Goal: Transaction & Acquisition: Purchase product/service

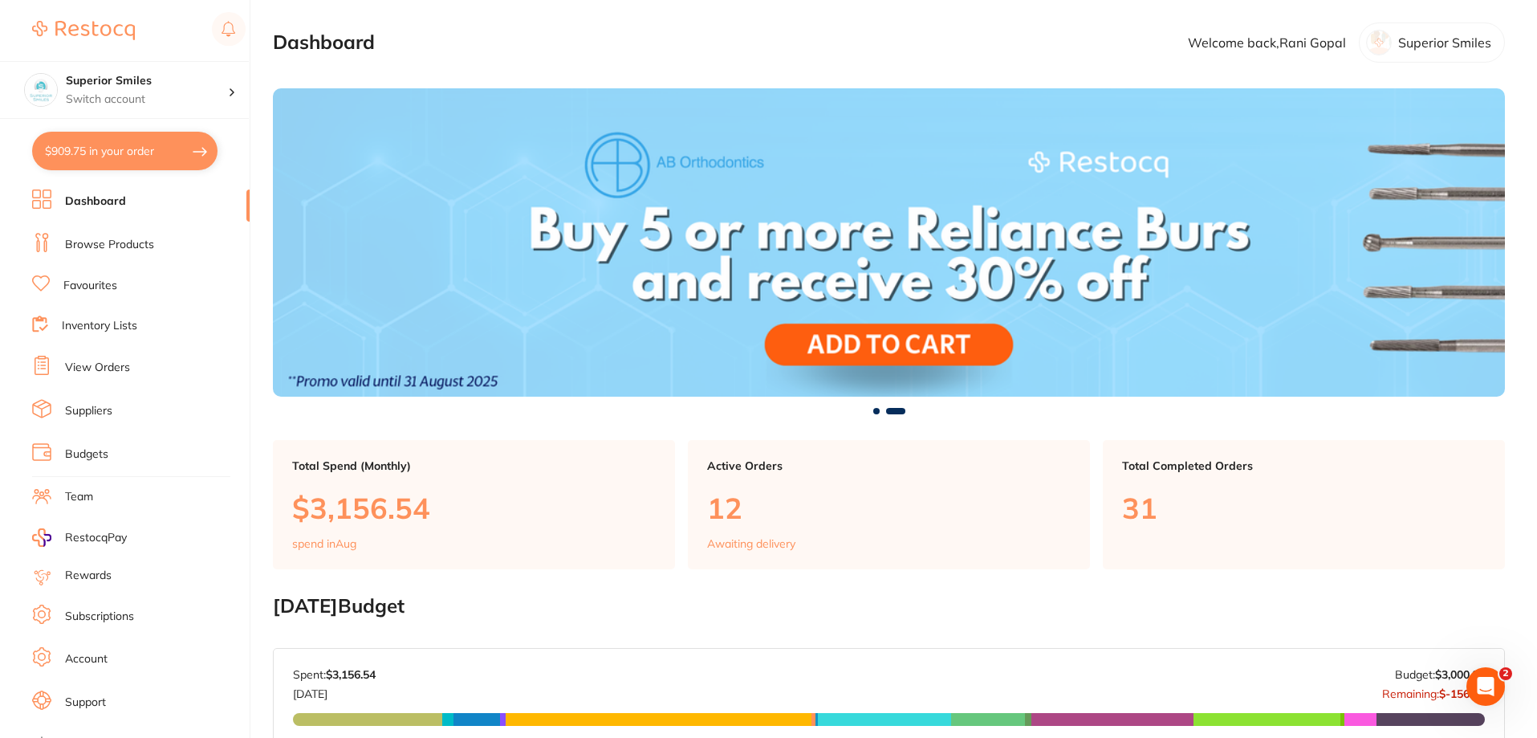
click at [77, 367] on link "View Orders" at bounding box center [97, 368] width 65 height 16
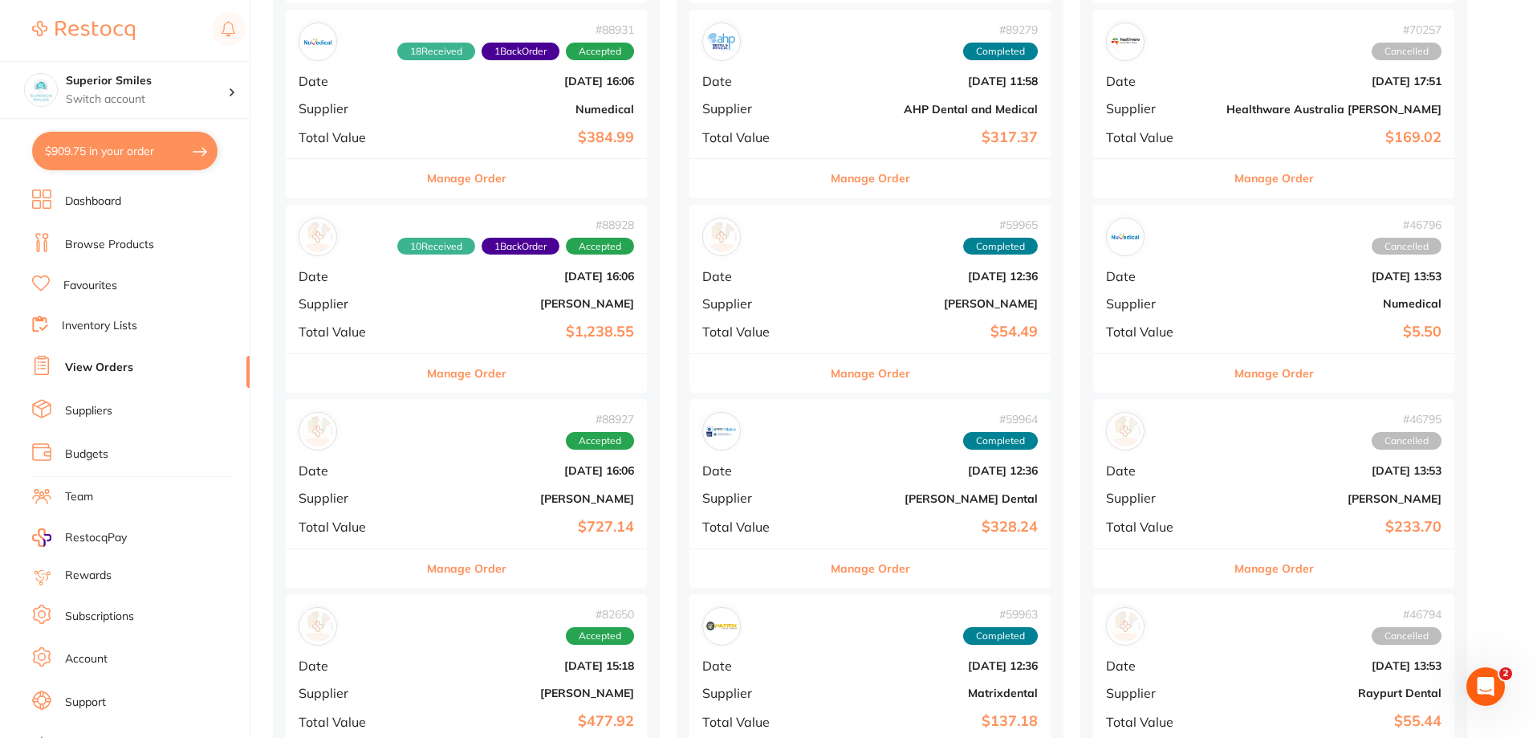
scroll to position [401, 0]
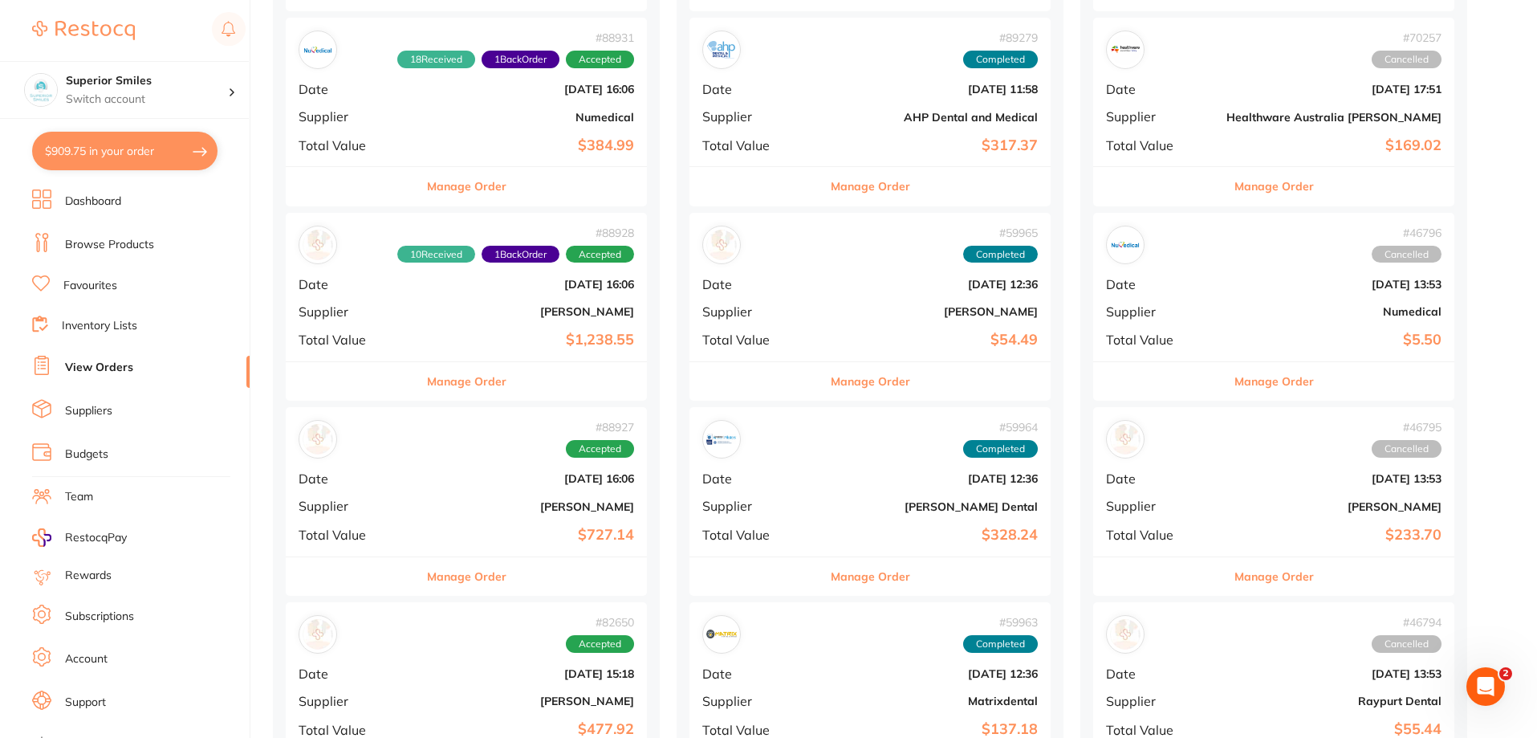
click at [831, 186] on button "Manage Order" at bounding box center [870, 186] width 79 height 39
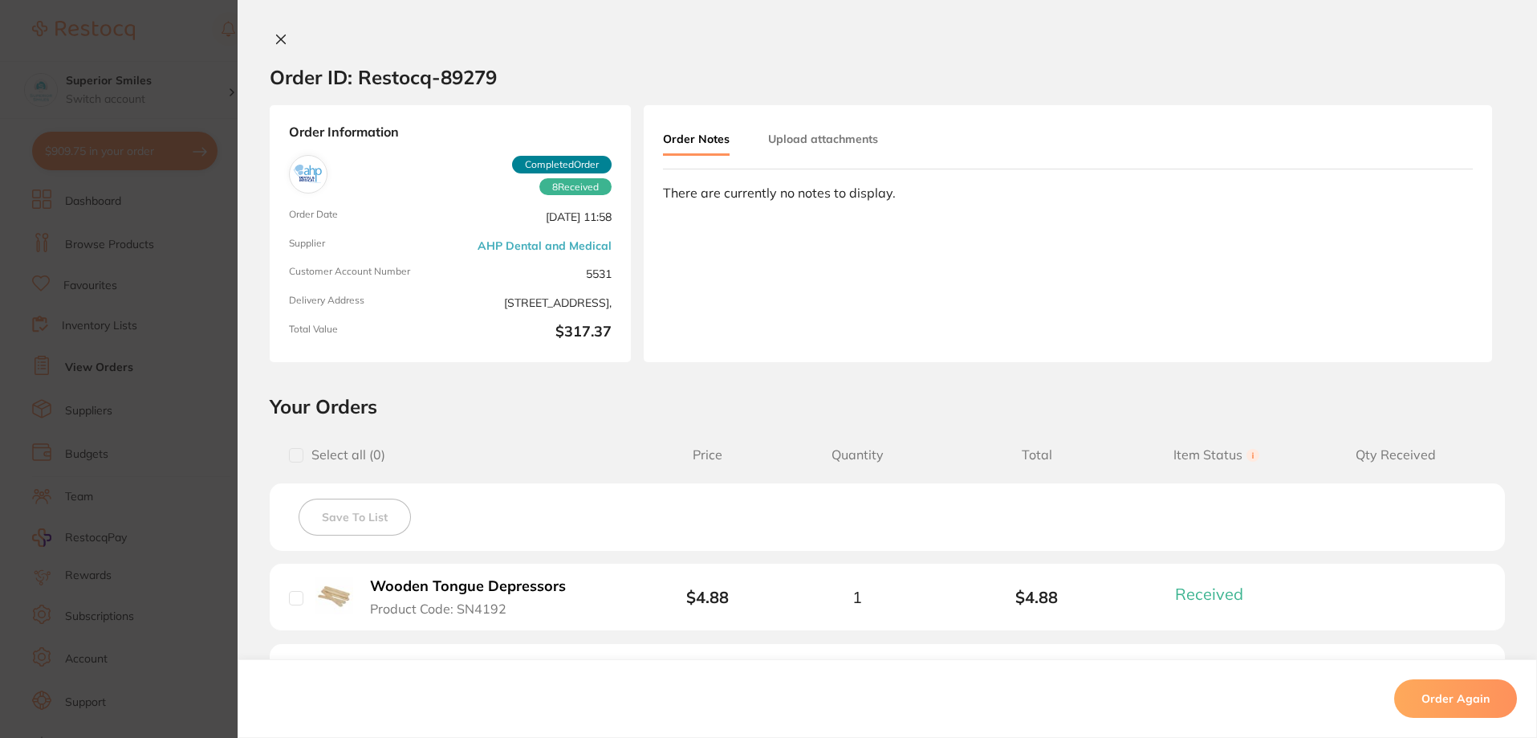
scroll to position [80, 0]
click at [275, 38] on icon at bounding box center [281, 39] width 13 height 13
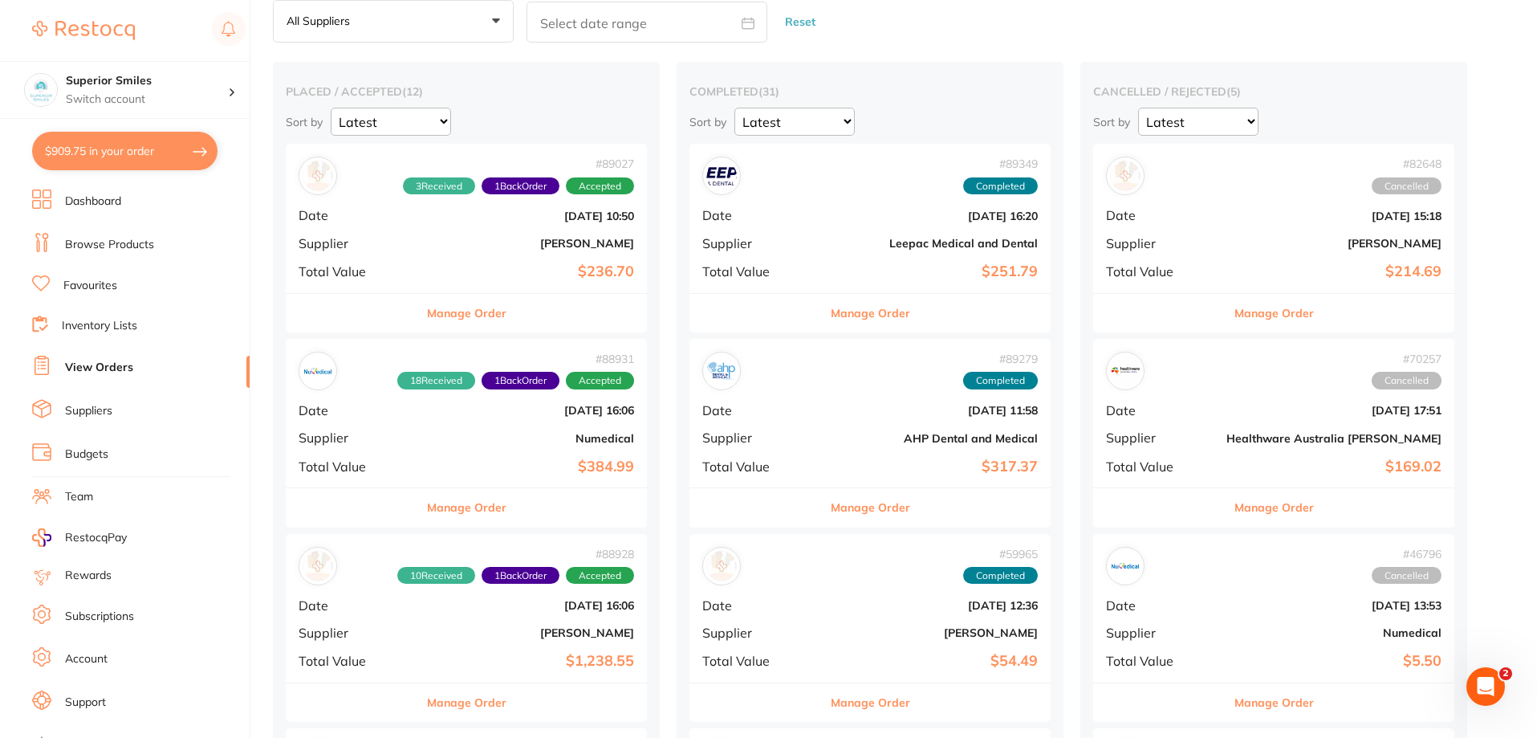
click at [831, 307] on button "Manage Order" at bounding box center [870, 313] width 79 height 39
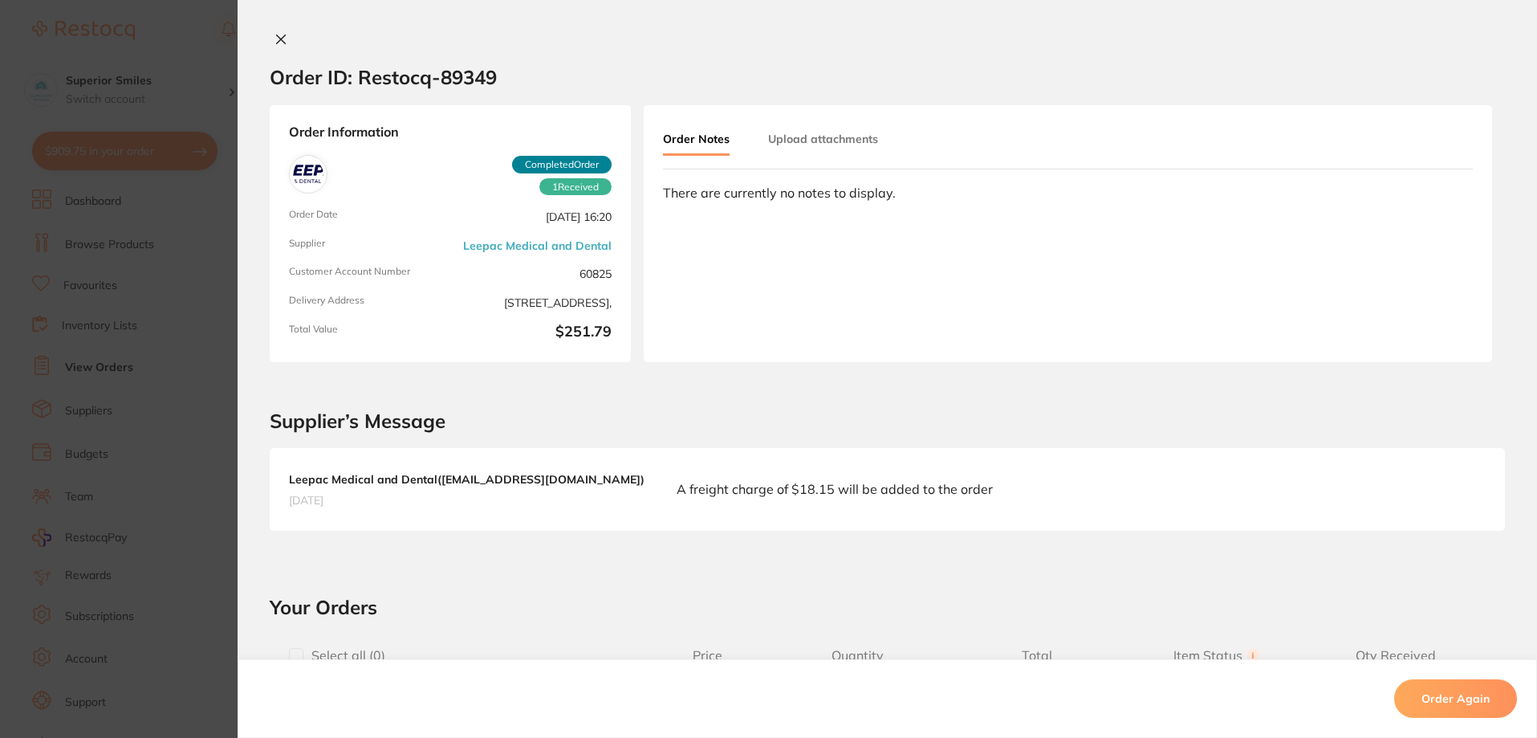
click at [276, 36] on icon at bounding box center [281, 39] width 13 height 13
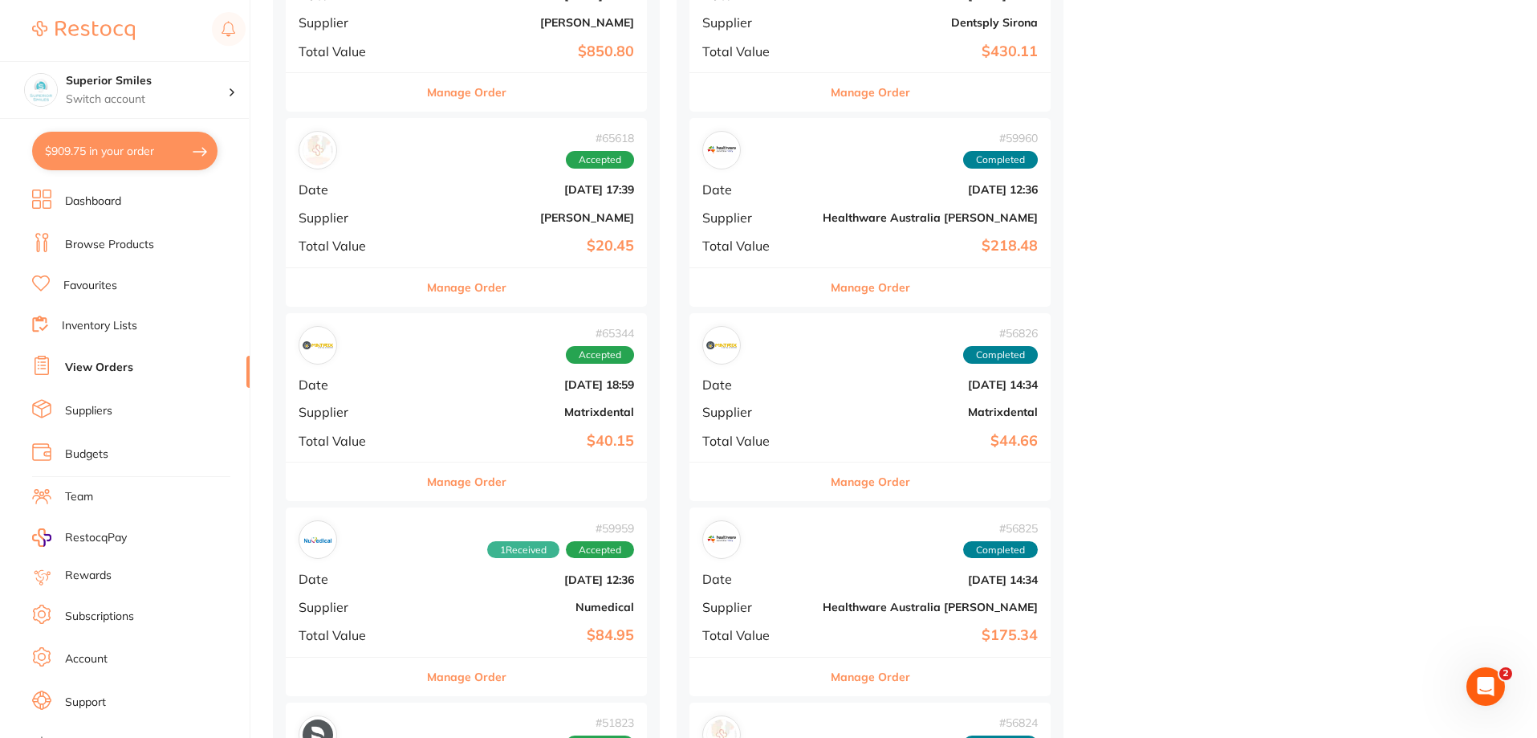
scroll to position [1525, 0]
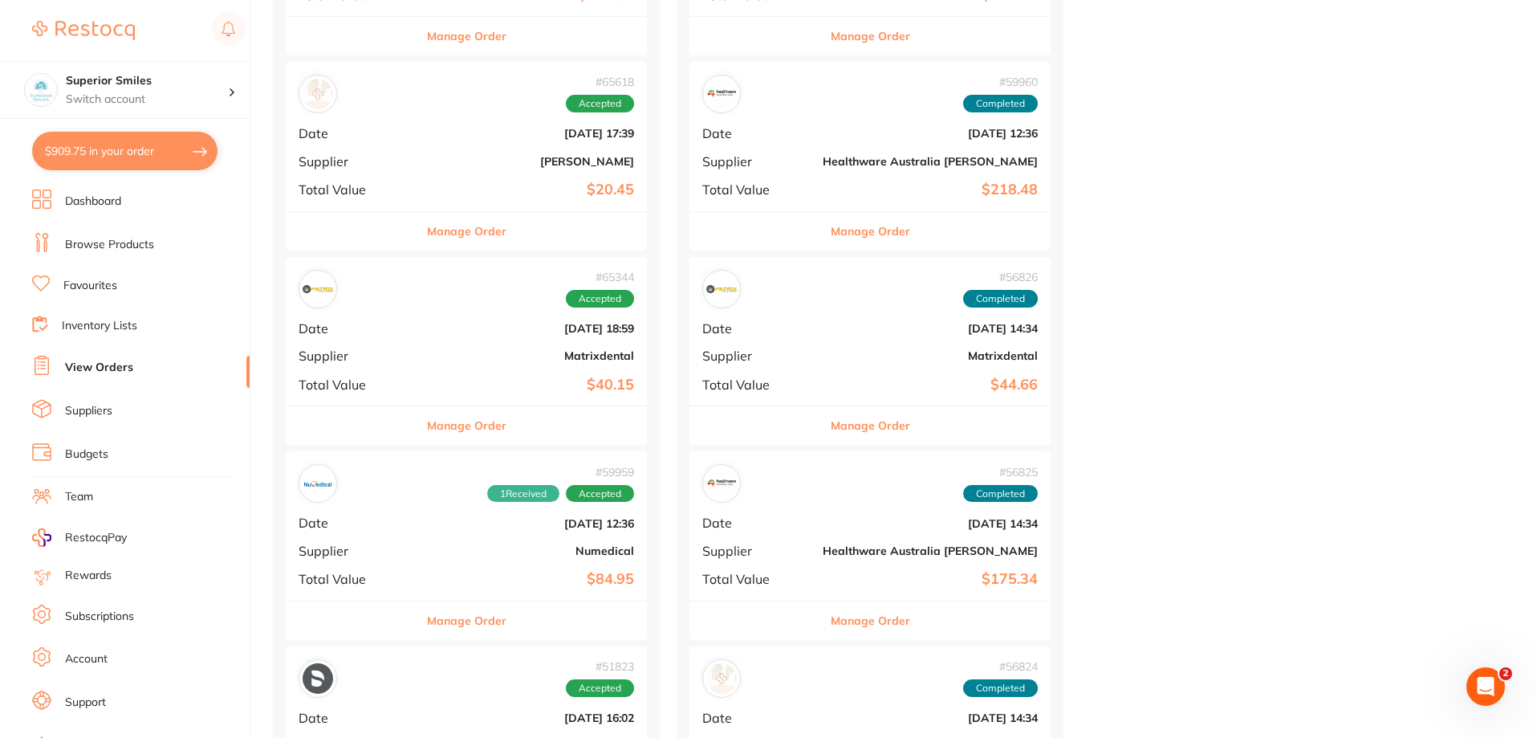
click at [431, 619] on button "Manage Order" at bounding box center [466, 620] width 79 height 39
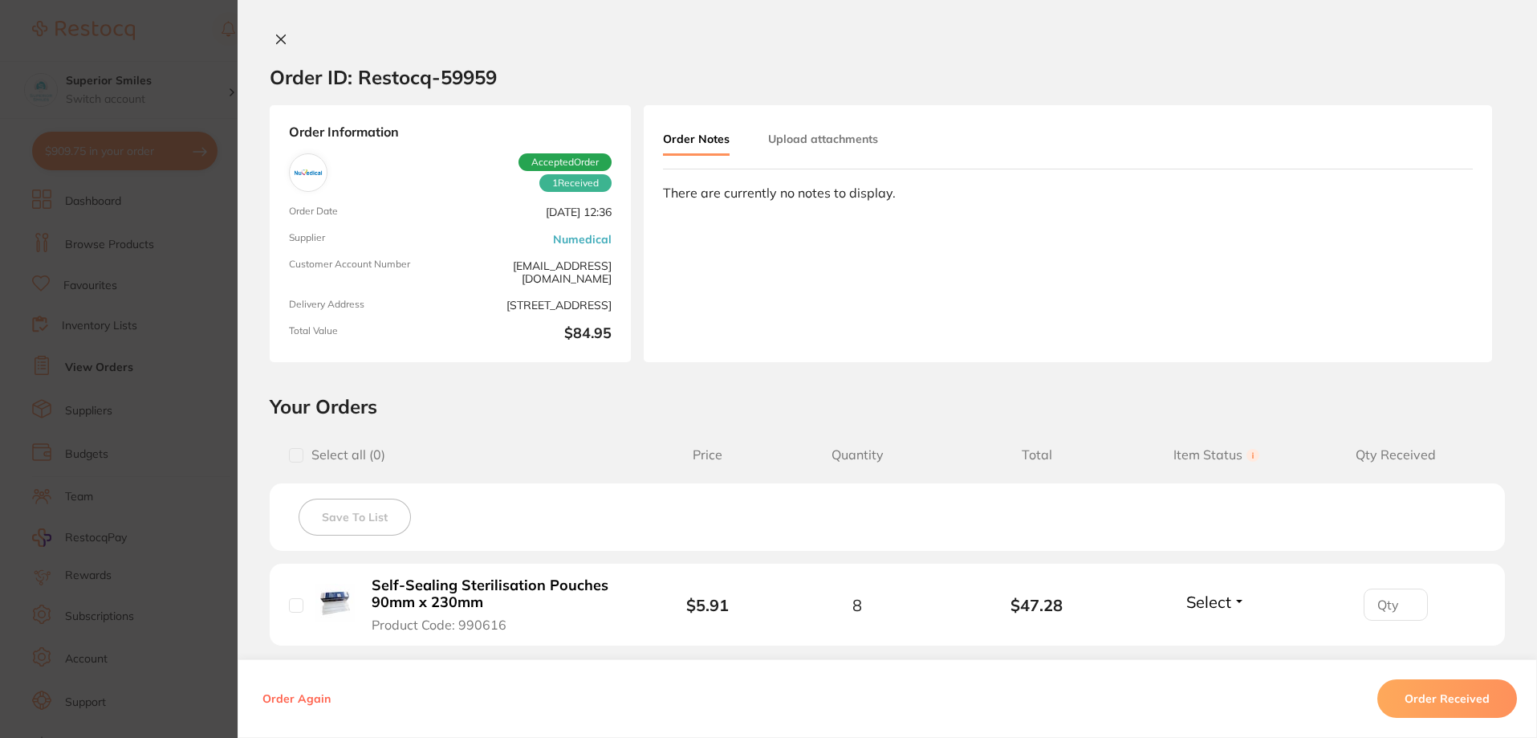
click at [275, 38] on icon at bounding box center [281, 39] width 13 height 13
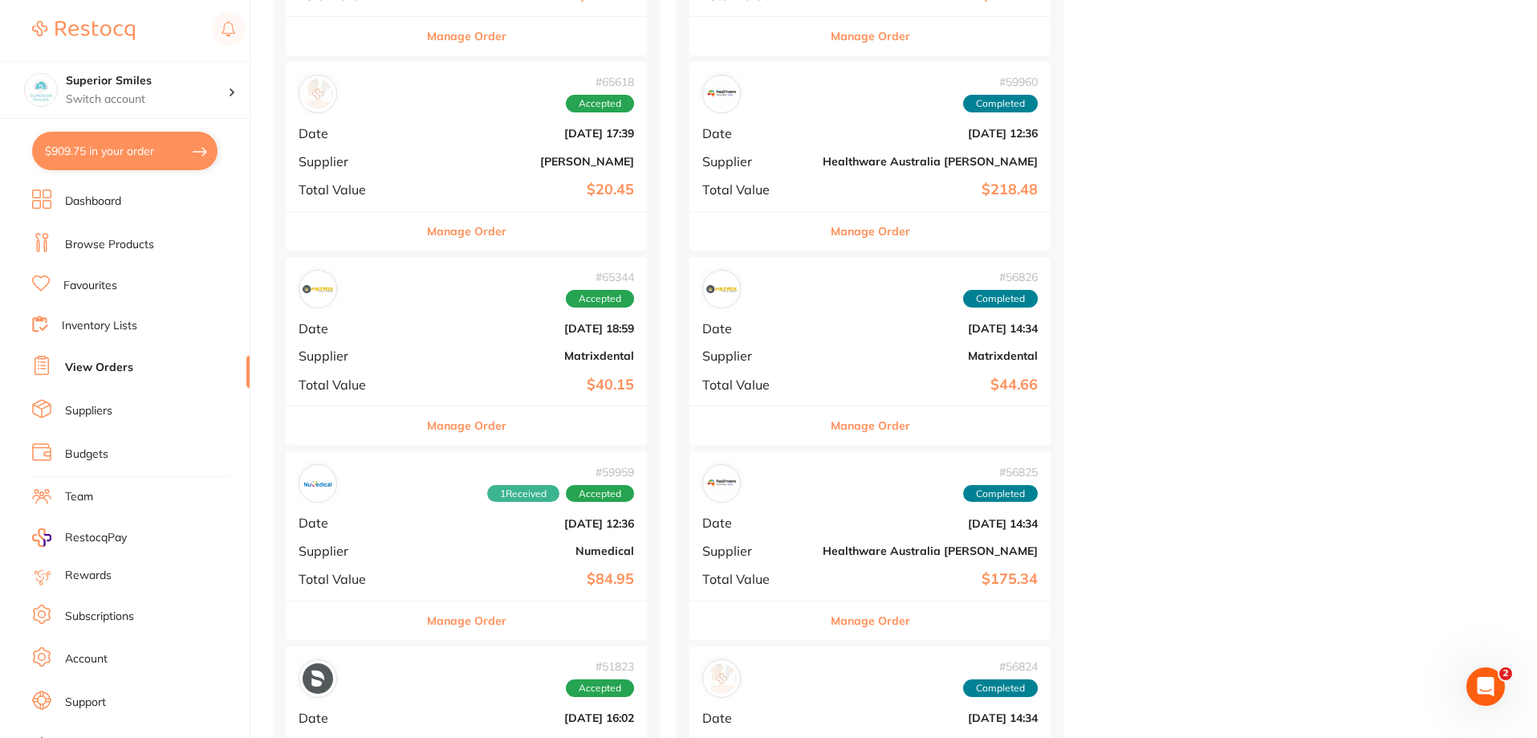
click at [443, 626] on button "Manage Order" at bounding box center [466, 620] width 79 height 39
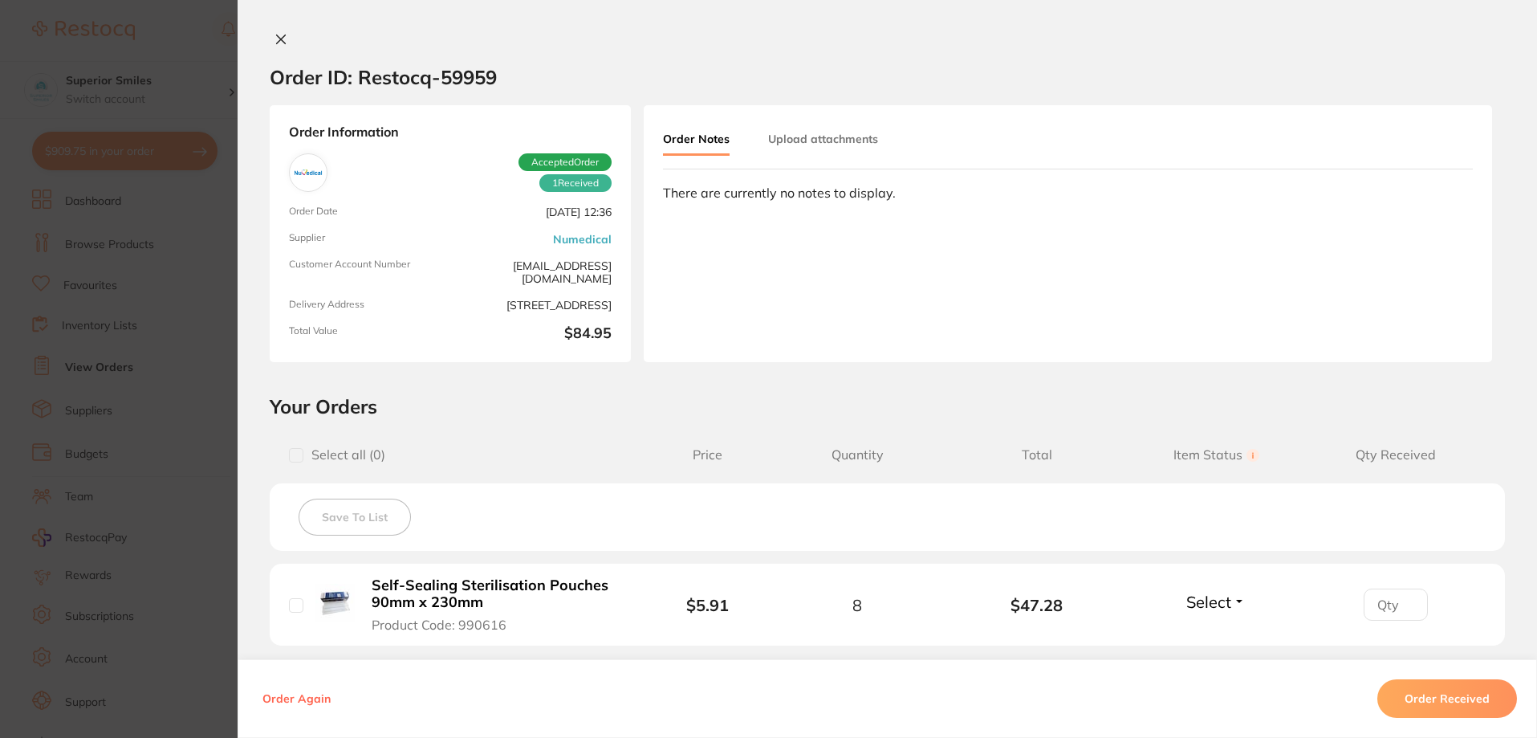
click at [277, 35] on icon at bounding box center [281, 39] width 9 height 9
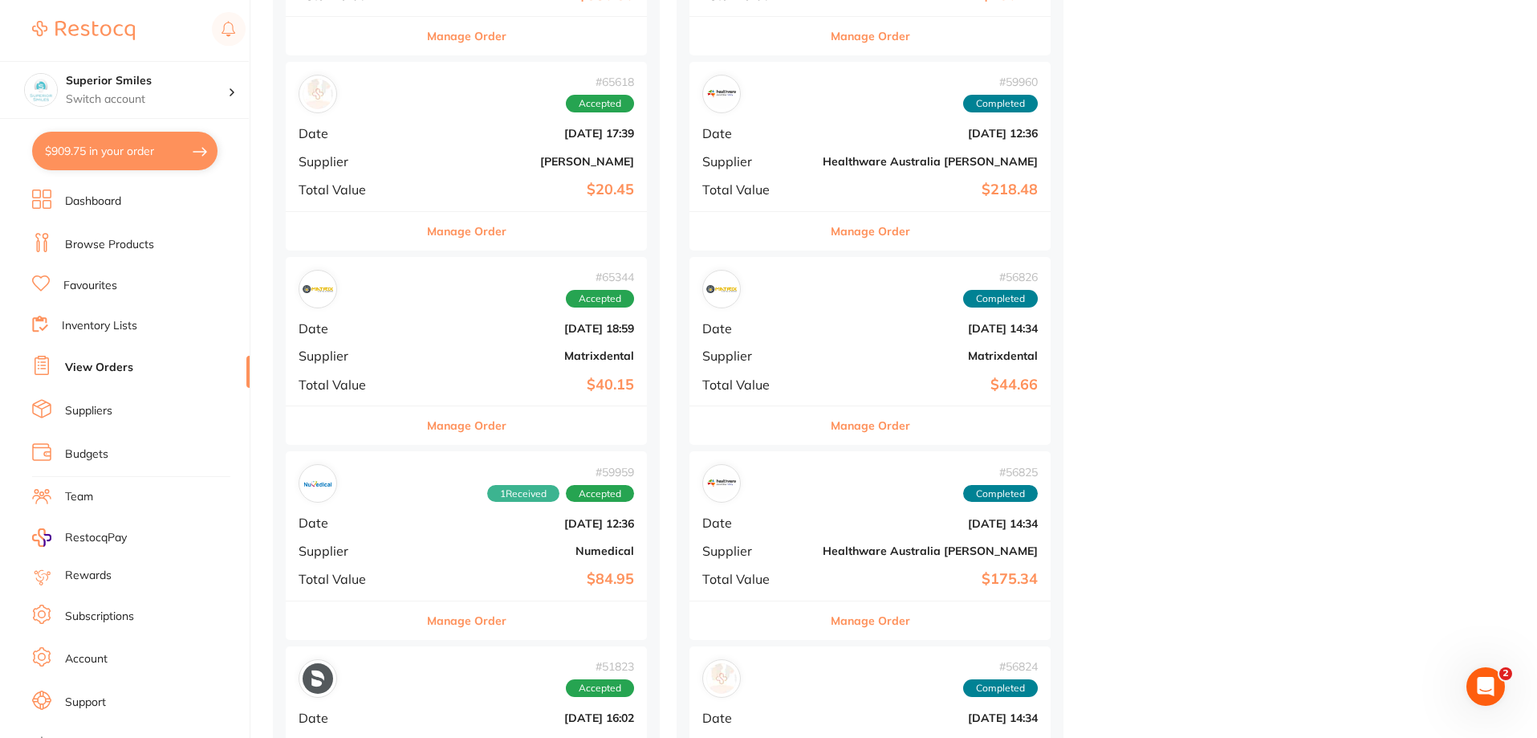
scroll to position [1445, 0]
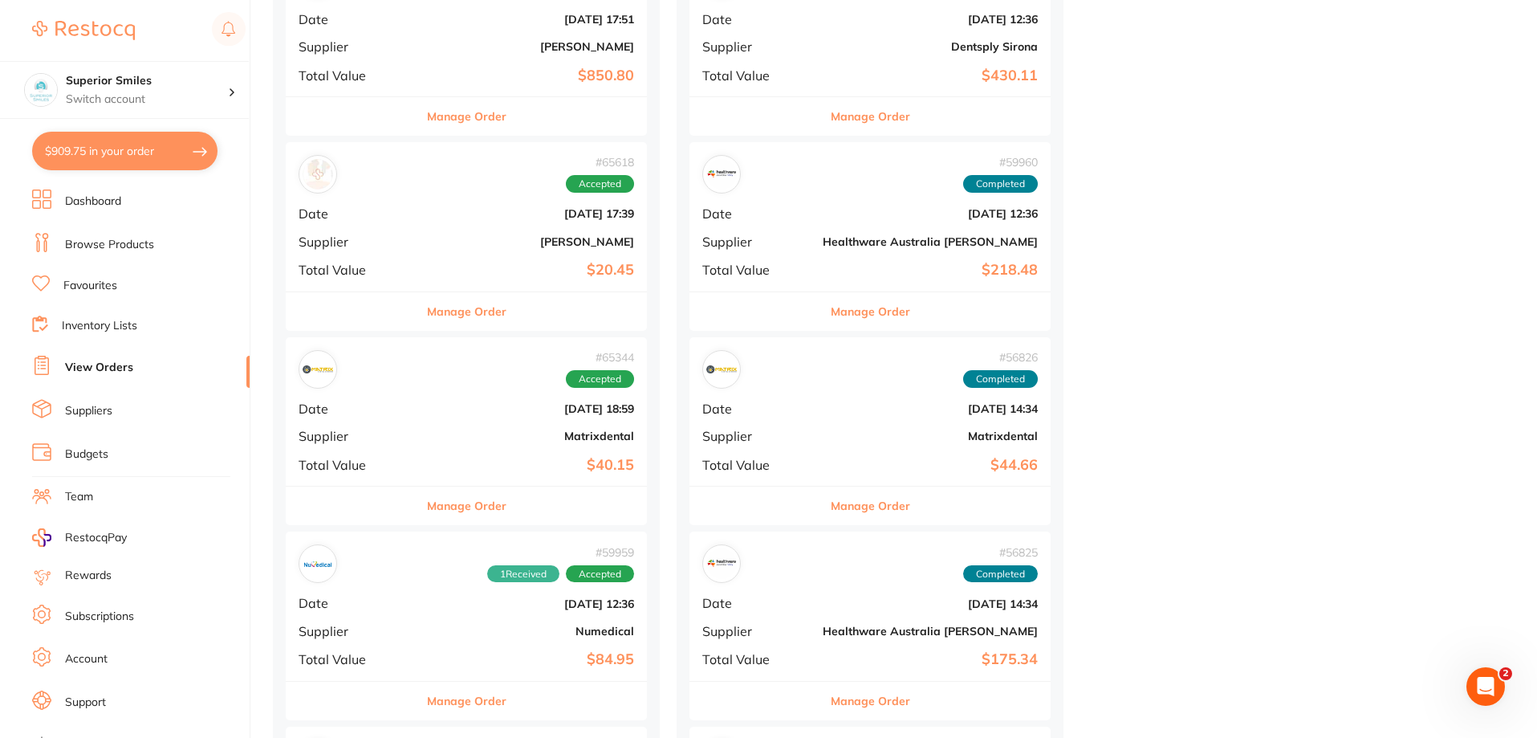
click at [437, 499] on button "Manage Order" at bounding box center [466, 505] width 79 height 39
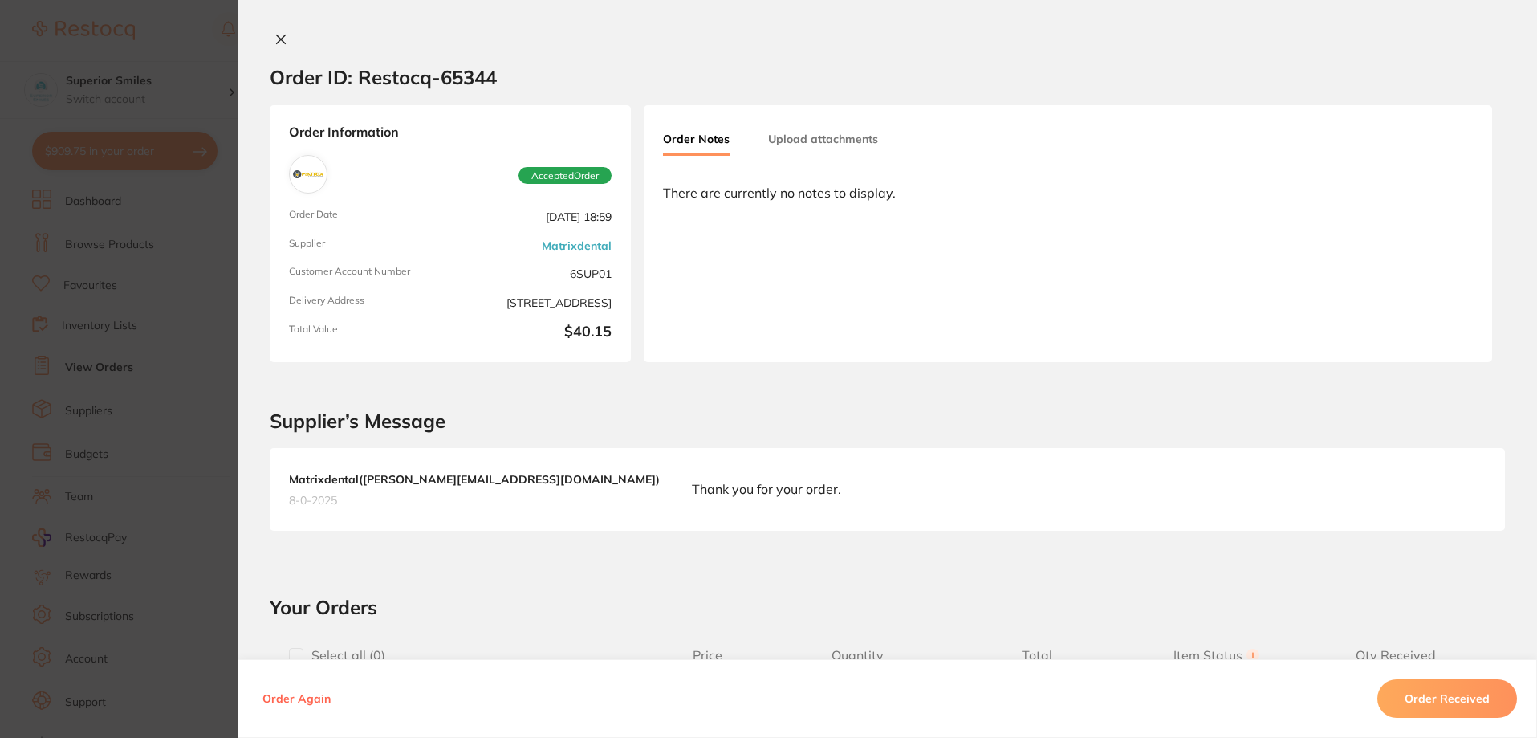
click at [275, 37] on icon at bounding box center [281, 39] width 13 height 13
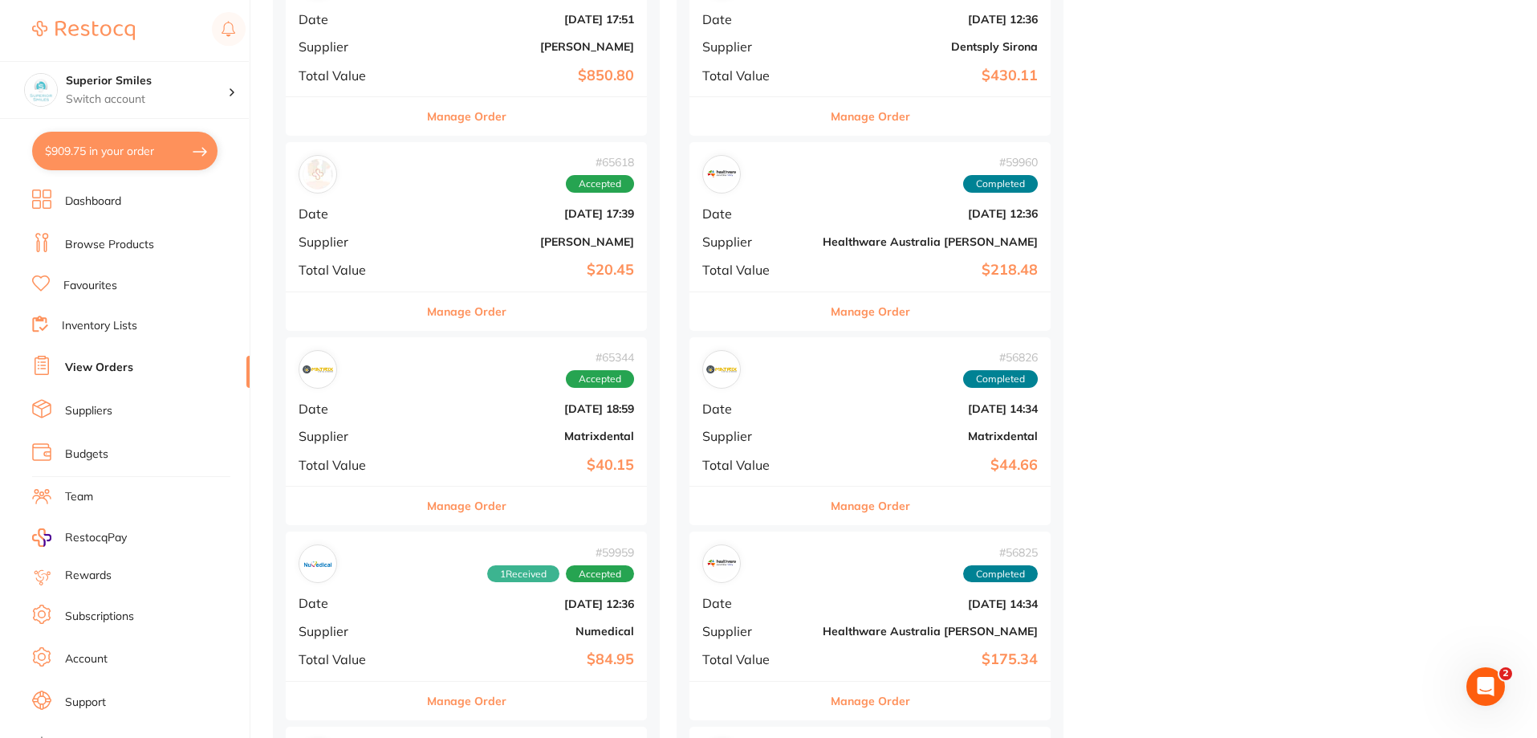
click at [458, 311] on button "Manage Order" at bounding box center [466, 311] width 79 height 39
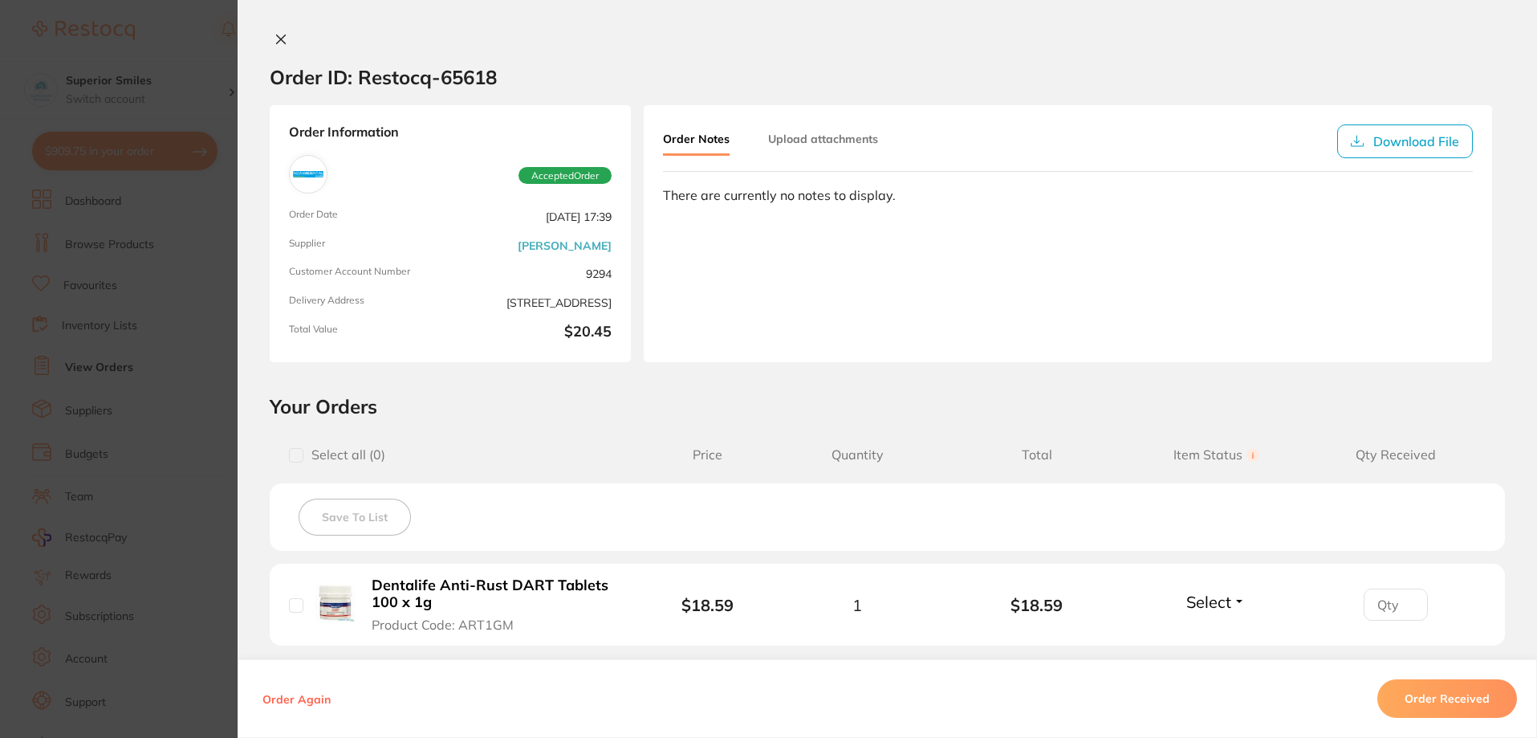
click at [271, 31] on div "Order ID: Restocq- 65618 Order Information Accepted Order Order Date [DATE] 17:…" at bounding box center [888, 369] width 1300 height 738
click at [275, 33] on icon at bounding box center [281, 39] width 13 height 13
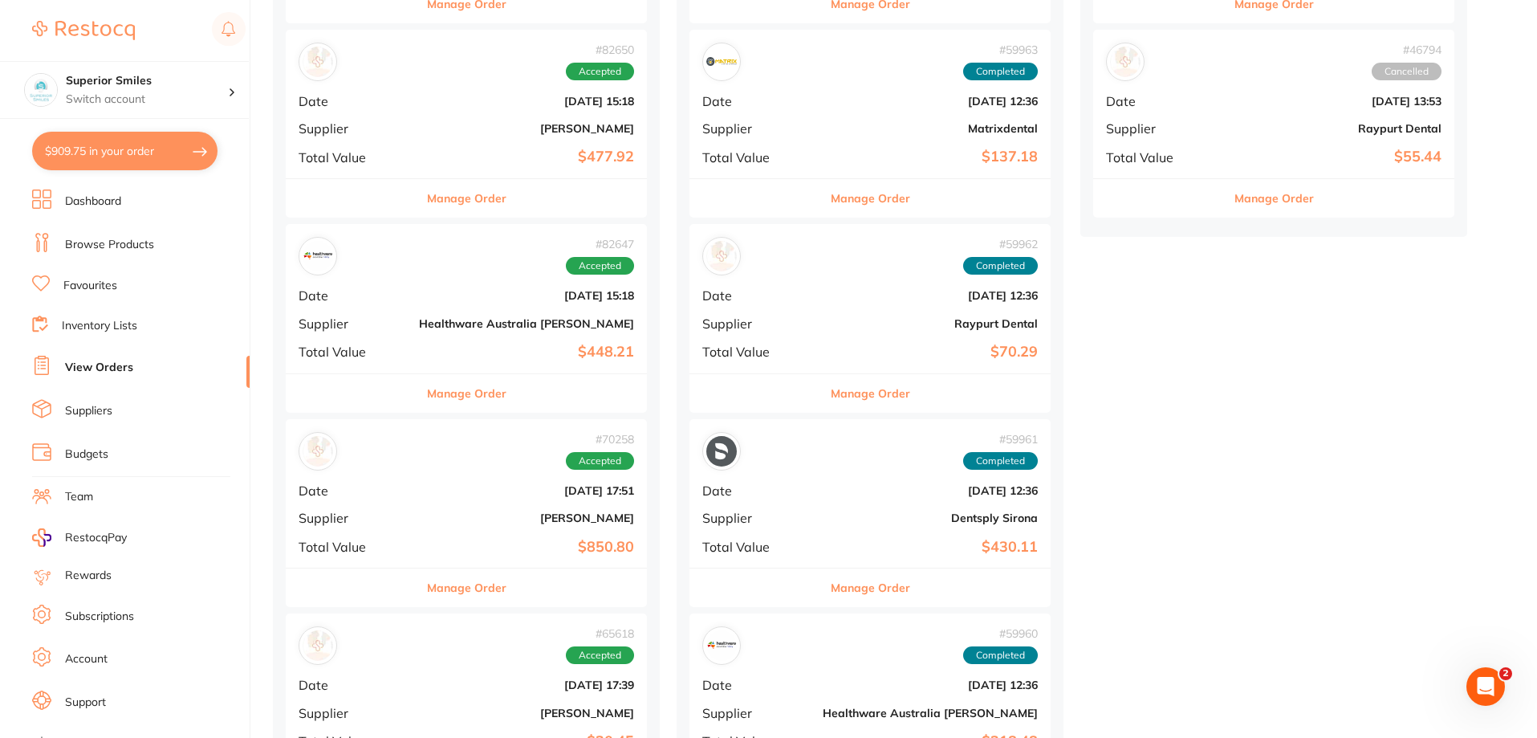
scroll to position [963, 0]
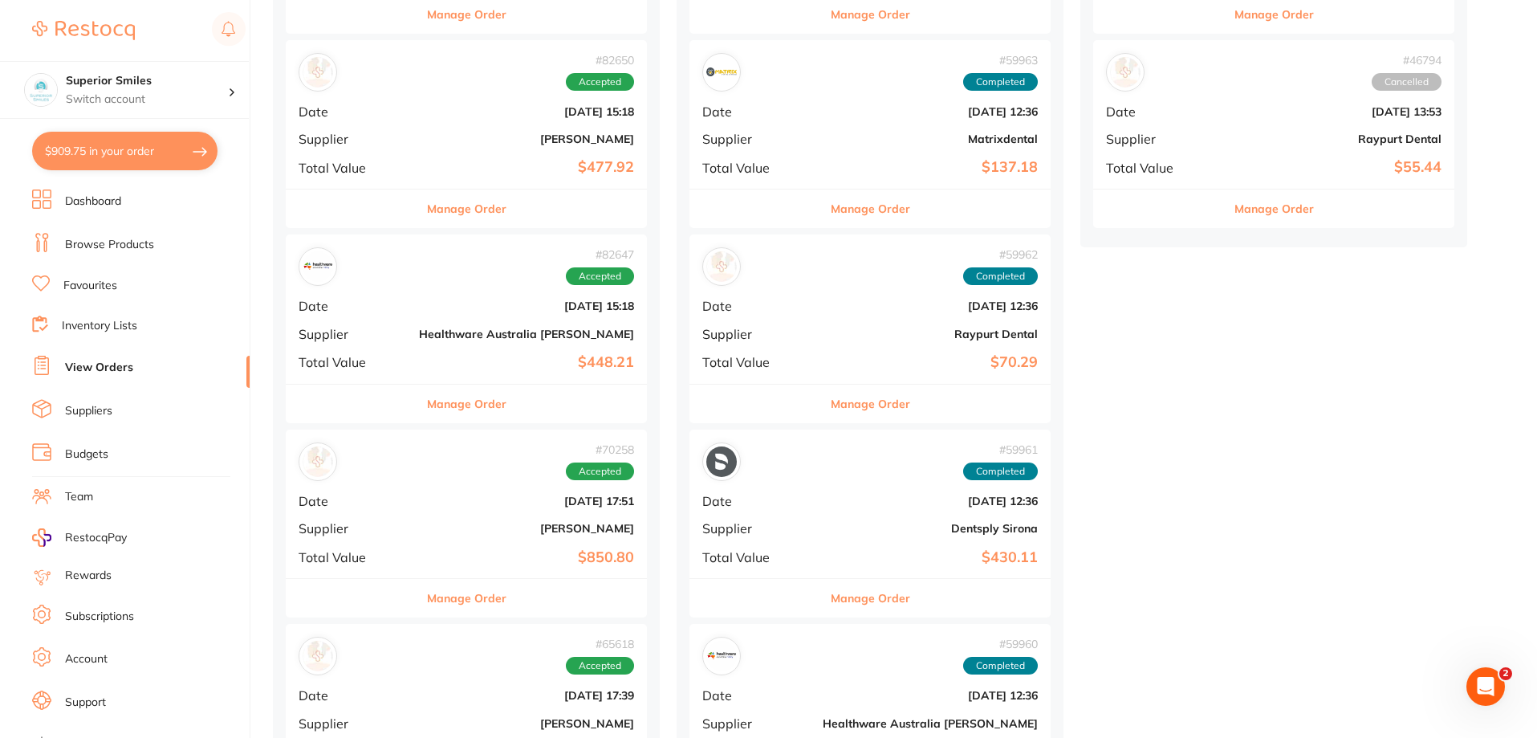
click at [446, 398] on button "Manage Order" at bounding box center [466, 404] width 79 height 39
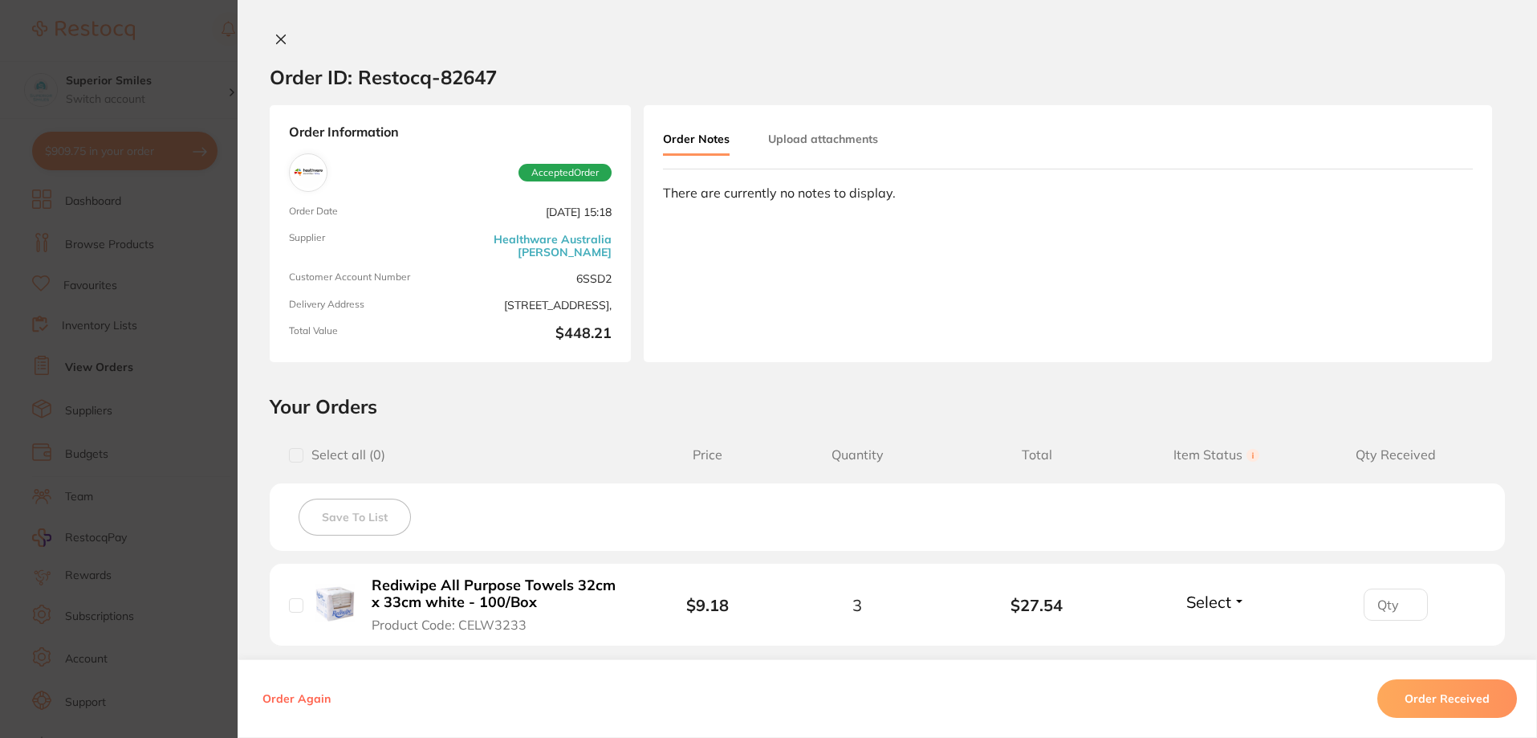
click at [275, 28] on div "Order ID: Restocq- 82647 Order Information Accepted Order Order Date [DATE] 15:…" at bounding box center [888, 369] width 1300 height 738
click at [277, 35] on icon at bounding box center [281, 39] width 9 height 9
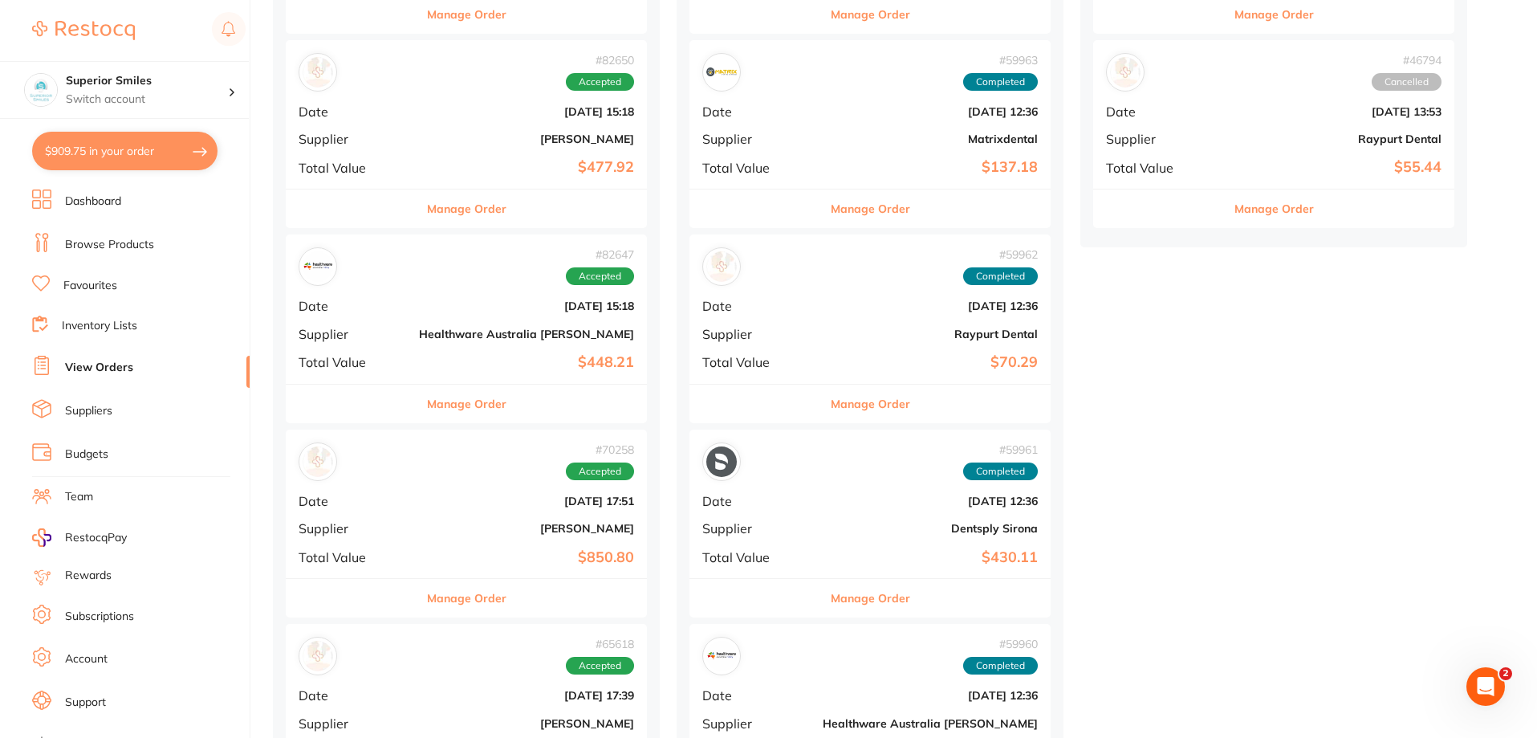
click at [450, 208] on button "Manage Order" at bounding box center [466, 208] width 79 height 39
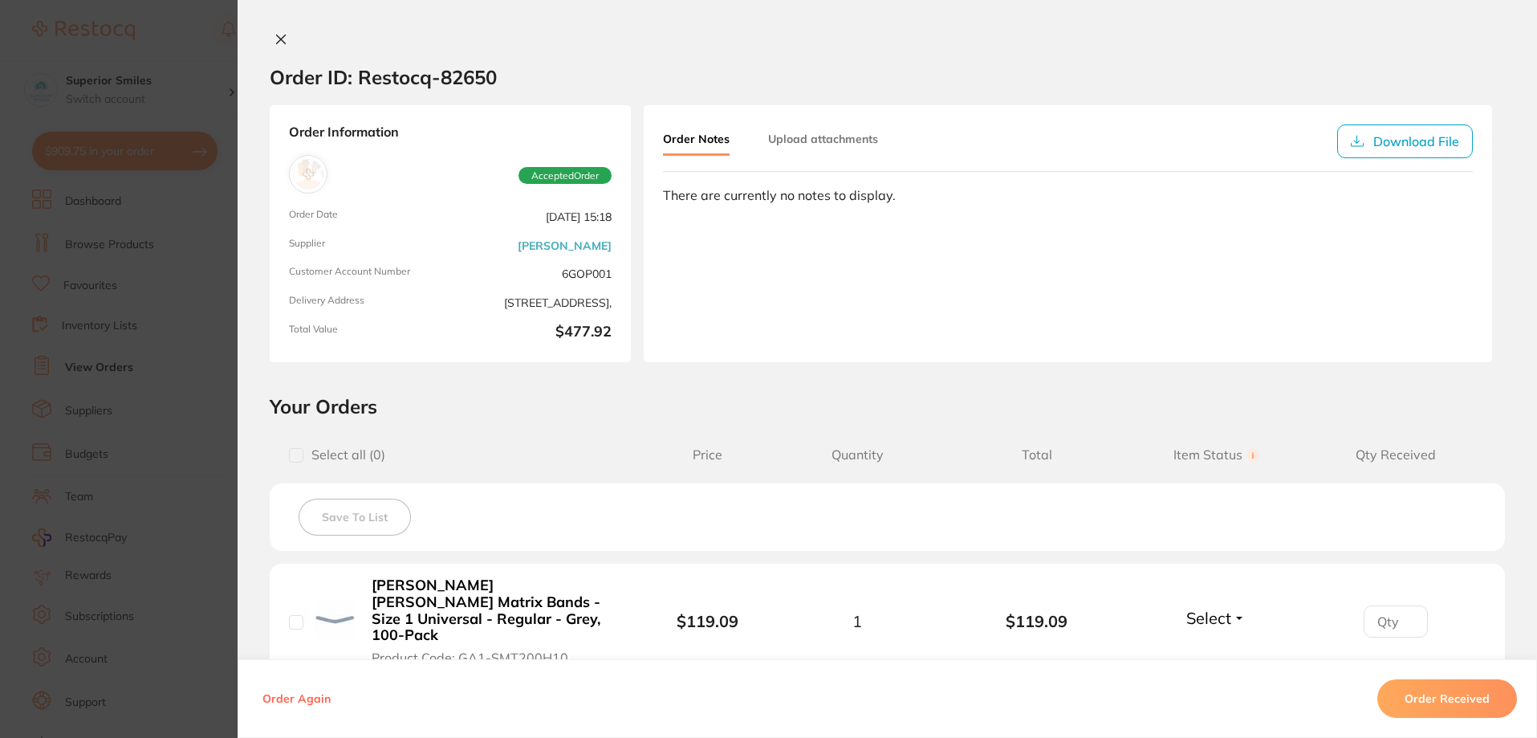
click at [277, 36] on icon at bounding box center [281, 39] width 9 height 9
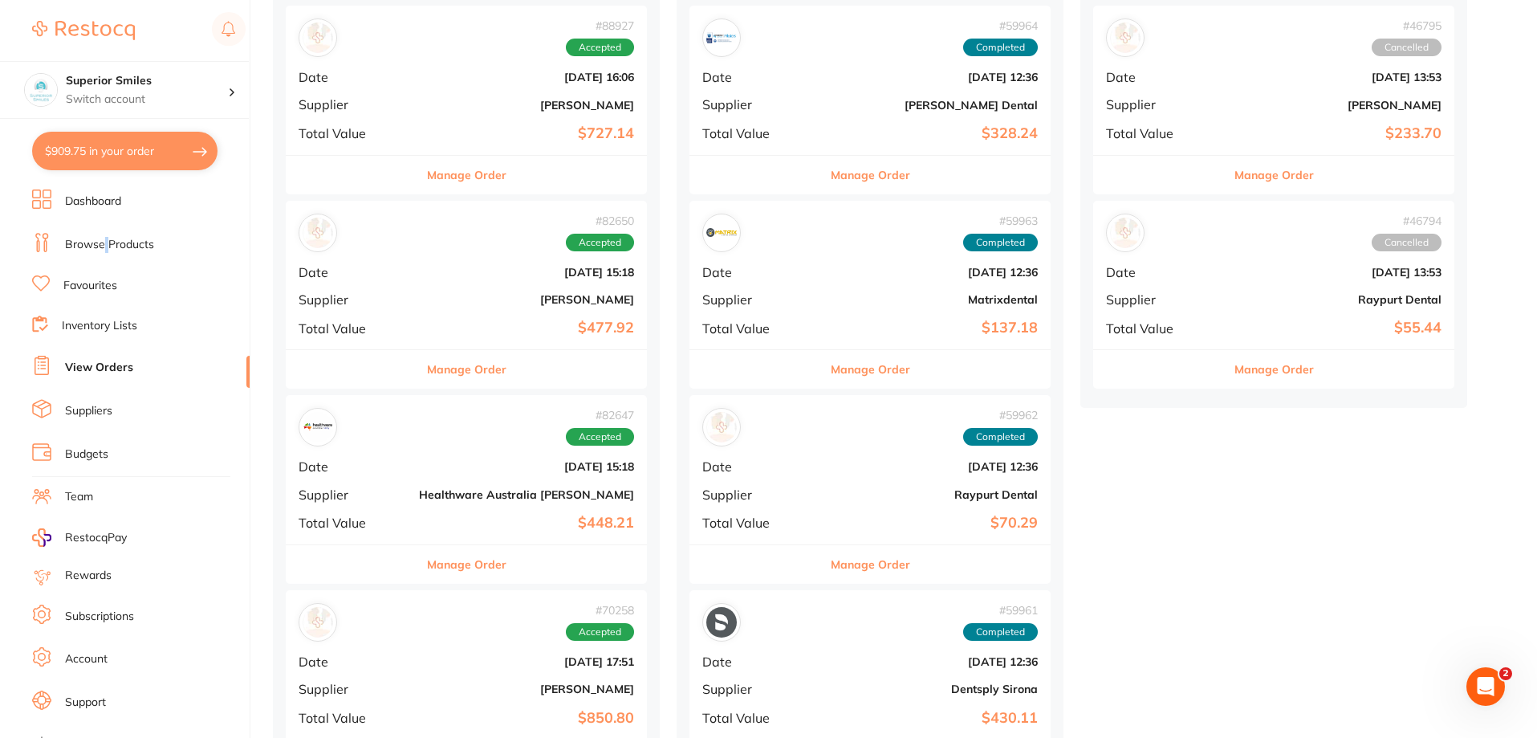
click at [105, 237] on link "Browse Products" at bounding box center [109, 245] width 89 height 16
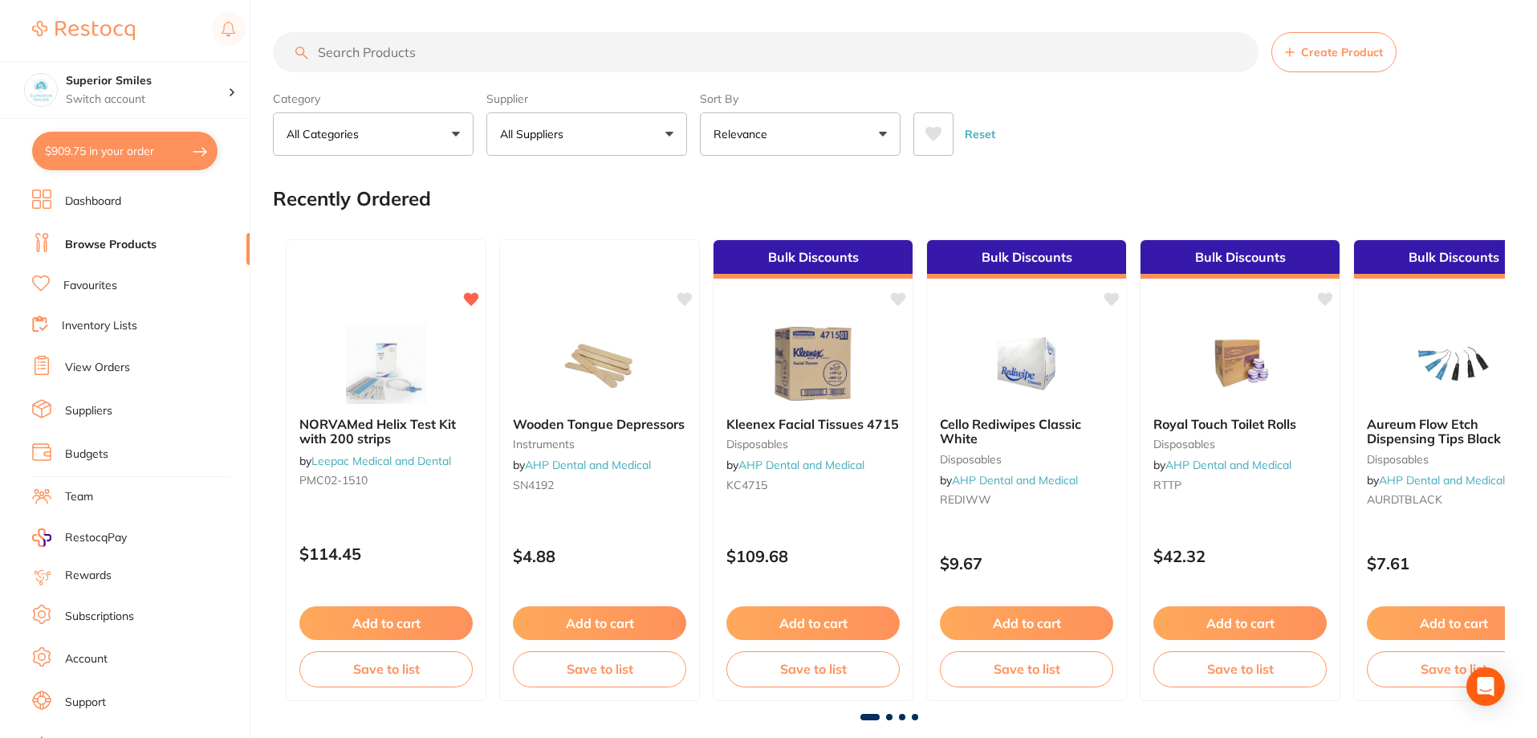
click at [366, 48] on input "search" at bounding box center [766, 52] width 986 height 40
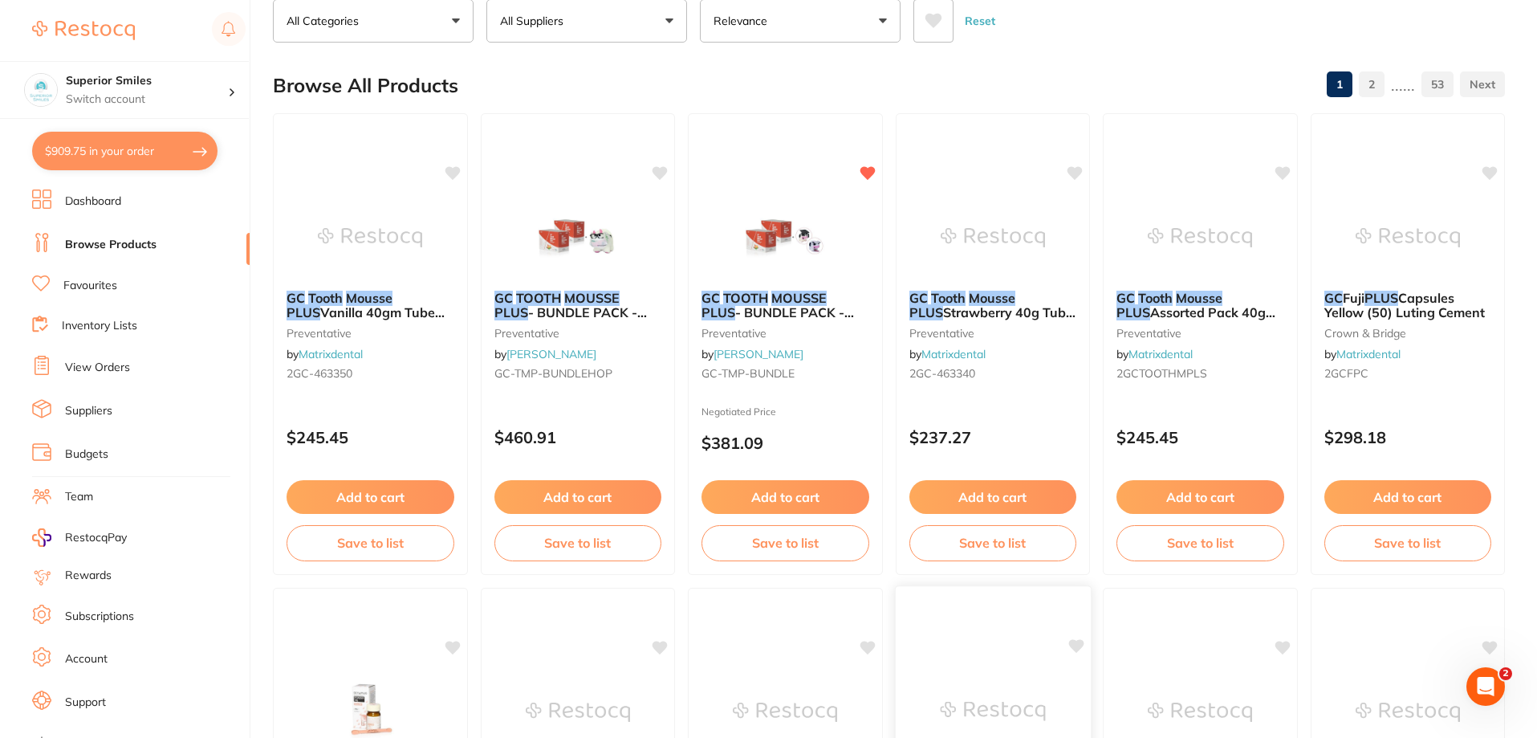
scroll to position [80, 0]
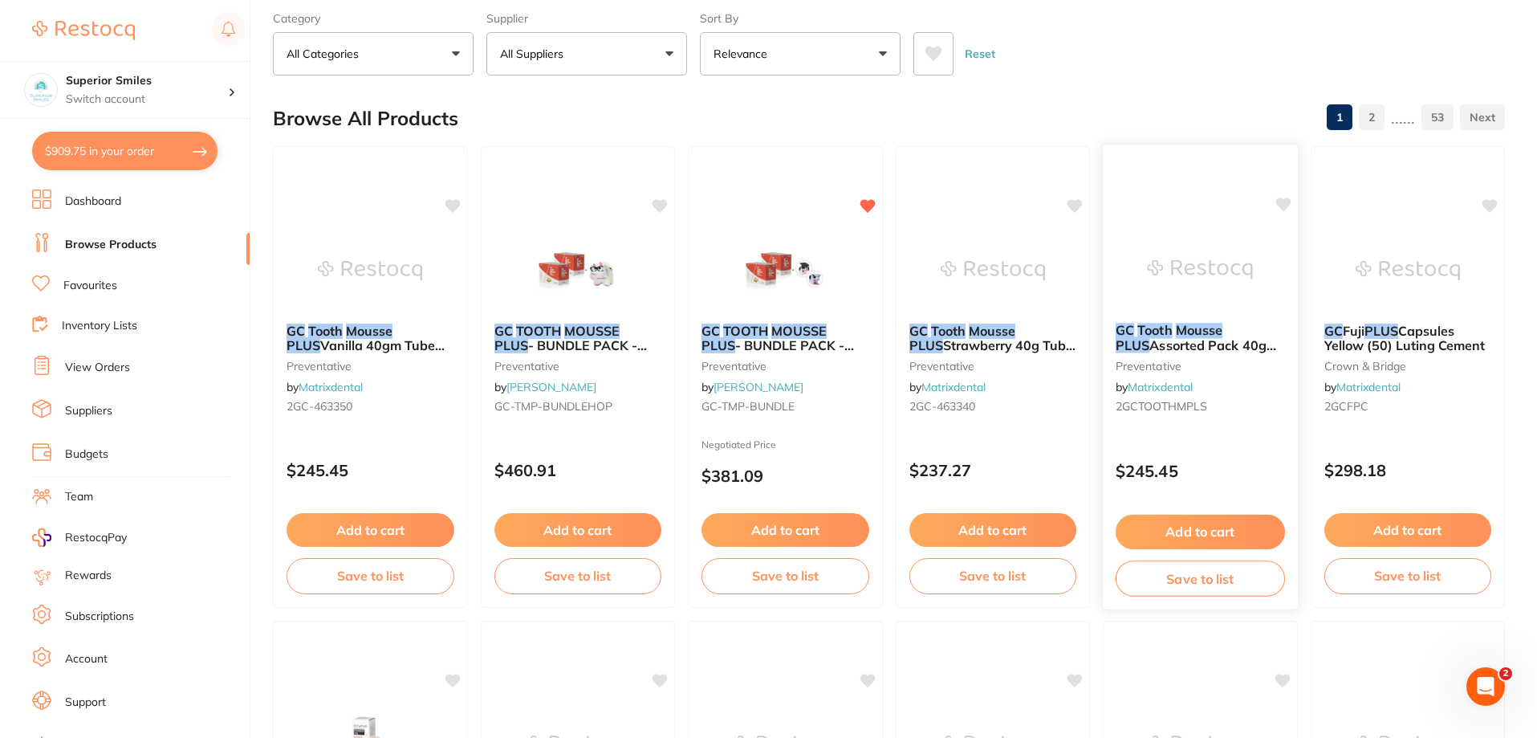
type input "GC toothmousse plus"
click at [1211, 531] on button "Add to cart" at bounding box center [1200, 532] width 169 height 35
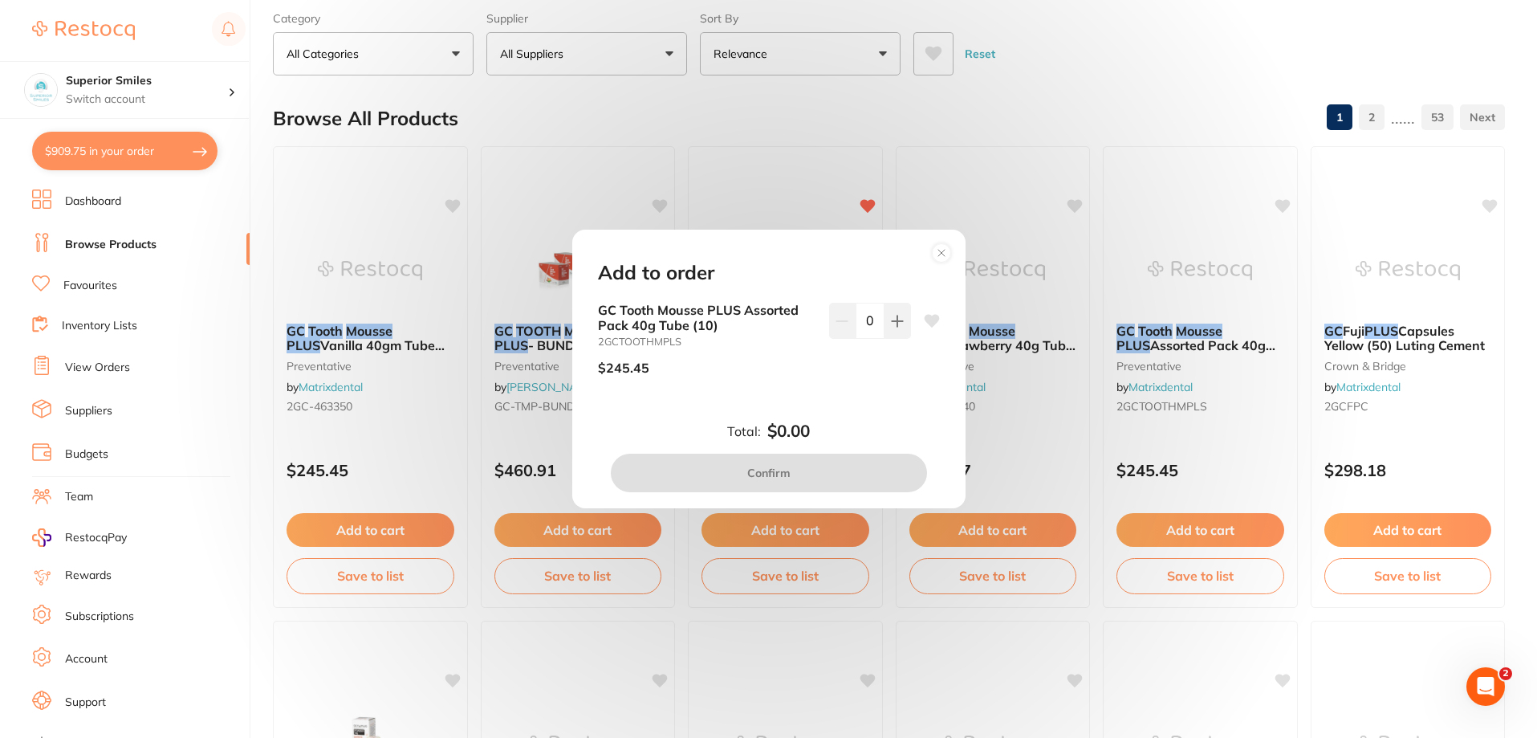
scroll to position [0, 0]
click at [898, 321] on icon at bounding box center [897, 320] width 10 height 10
type input "1"
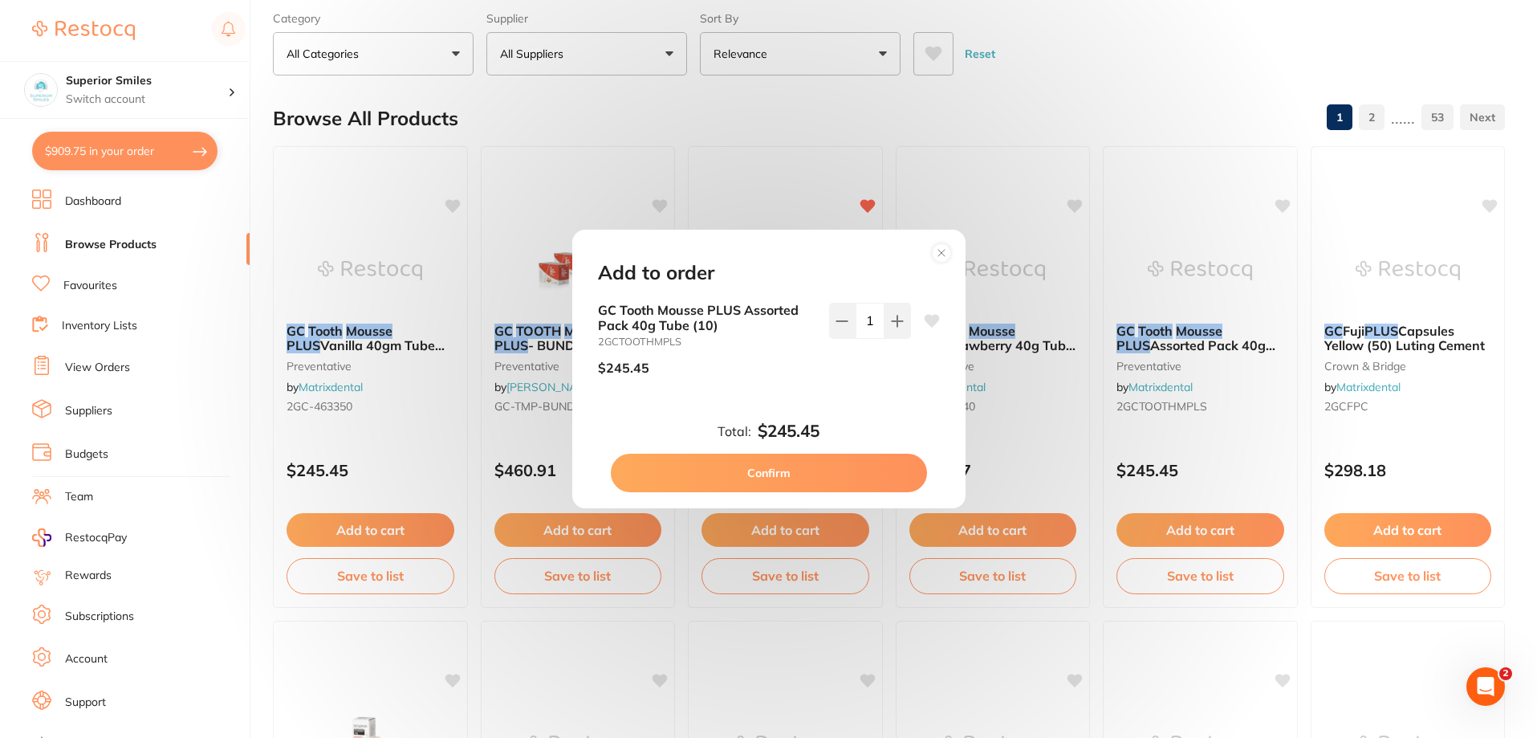
click at [779, 470] on button "Confirm" at bounding box center [769, 473] width 316 height 39
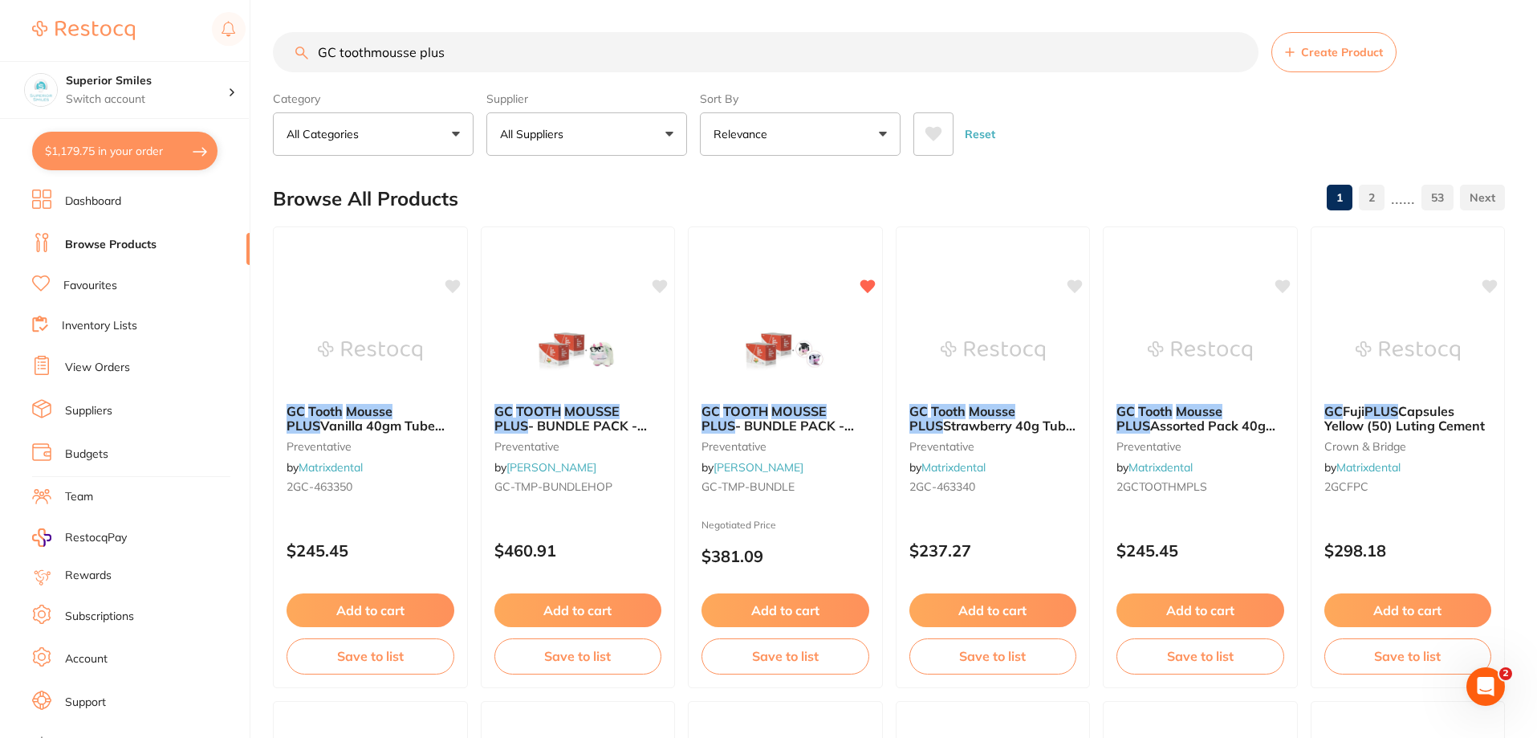
click at [470, 52] on input "GC toothmousse plus" at bounding box center [766, 52] width 986 height 40
type input "G"
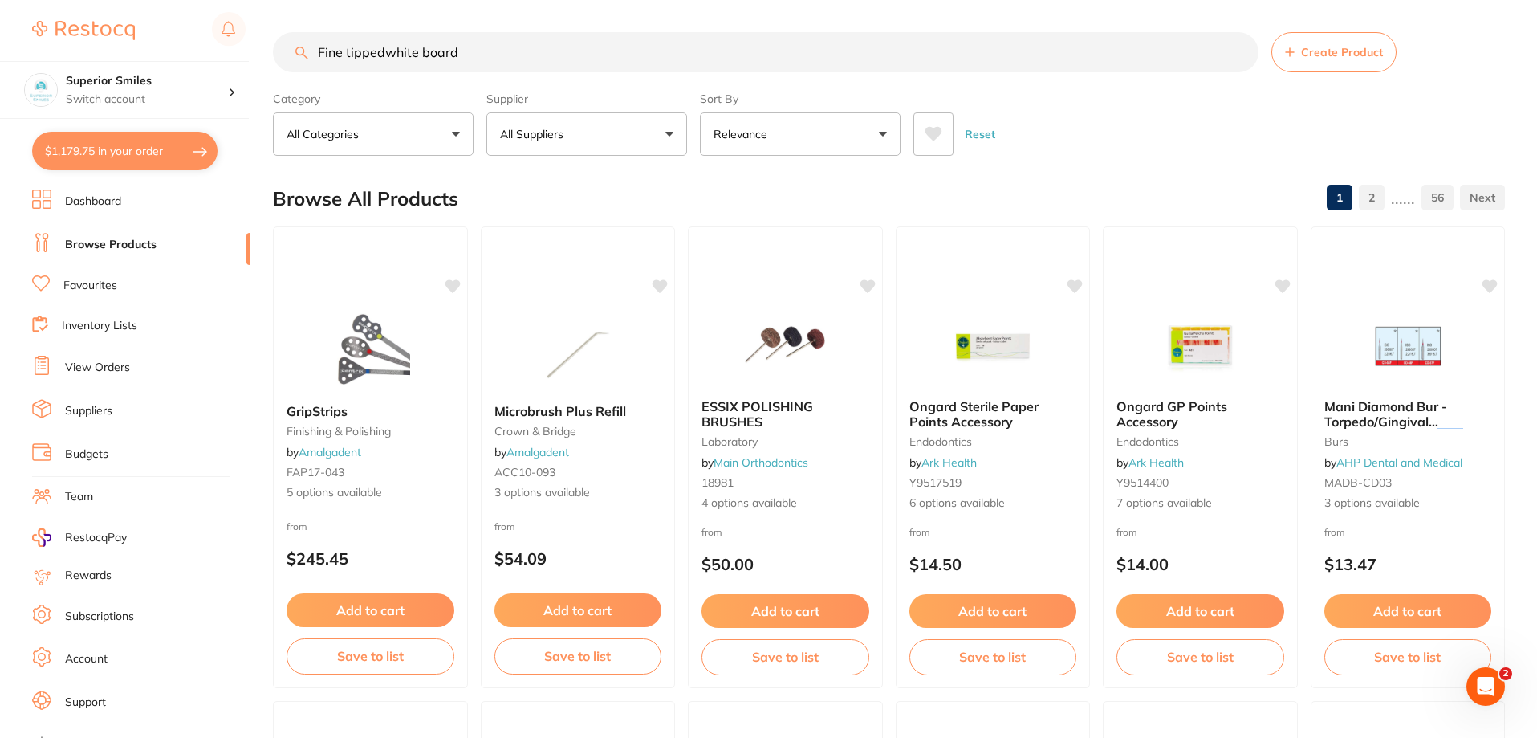
click at [382, 50] on input "Fine tippedwhite board" at bounding box center [766, 52] width 986 height 40
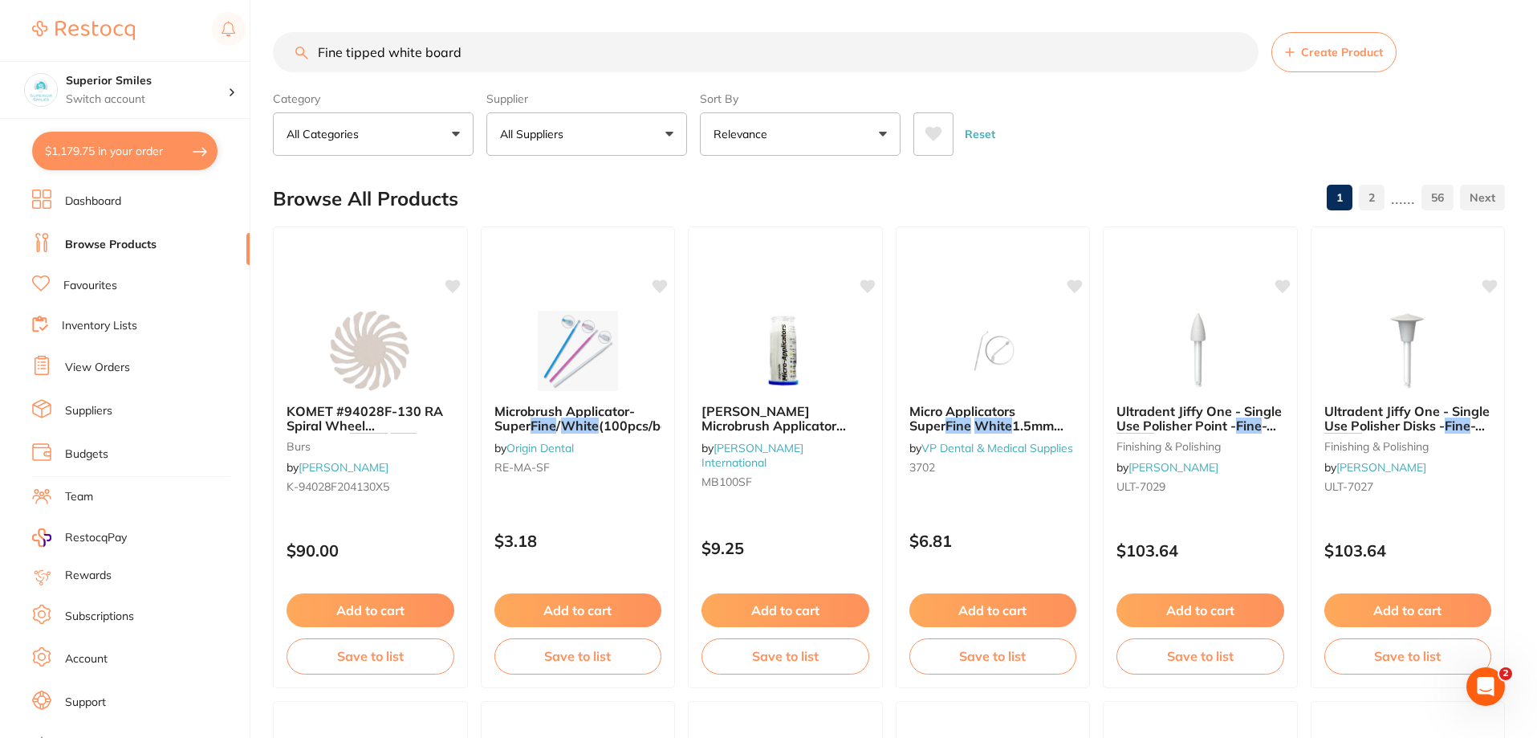
click at [425, 51] on input "Fine tipped white board" at bounding box center [766, 52] width 986 height 40
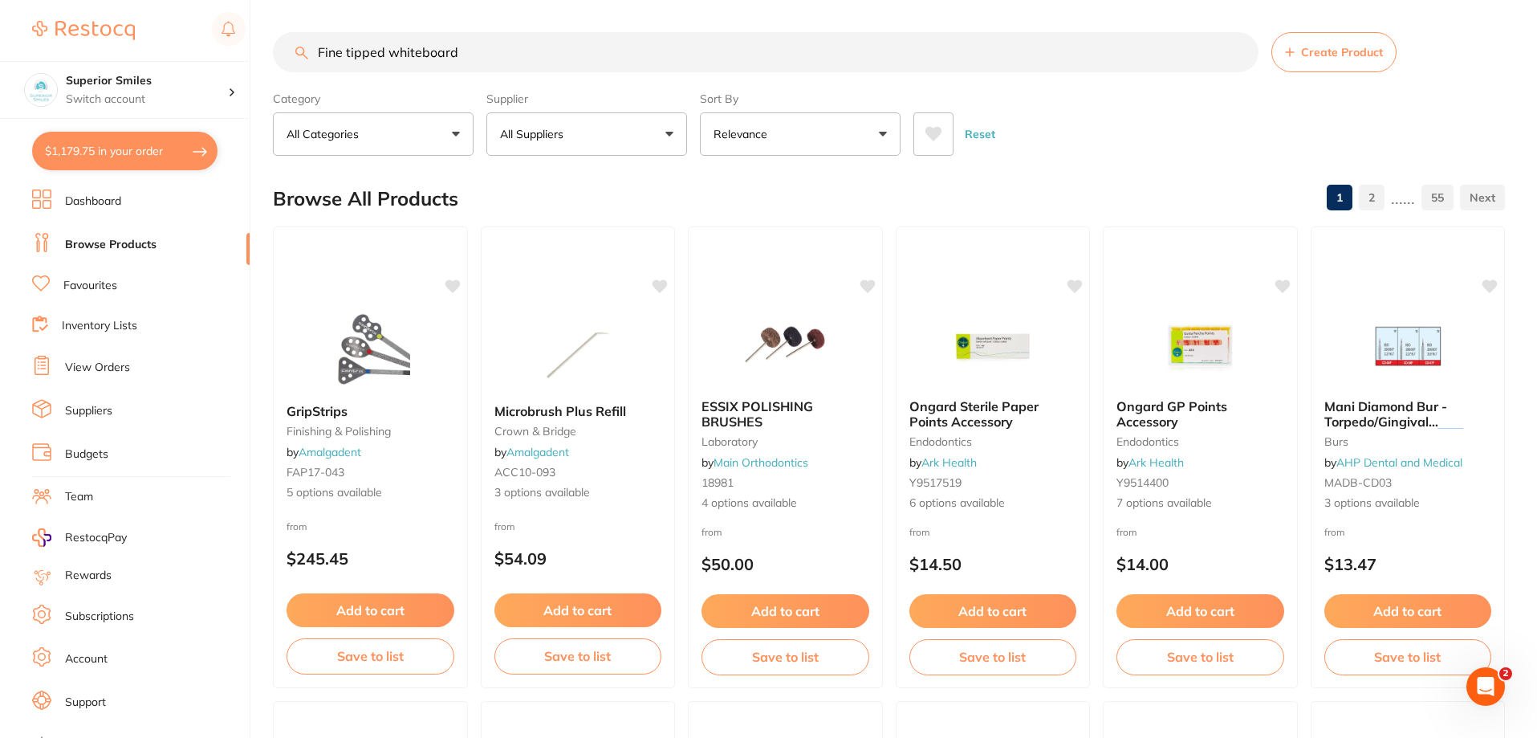
click at [481, 59] on input "Fine tipped whiteboard" at bounding box center [766, 52] width 986 height 40
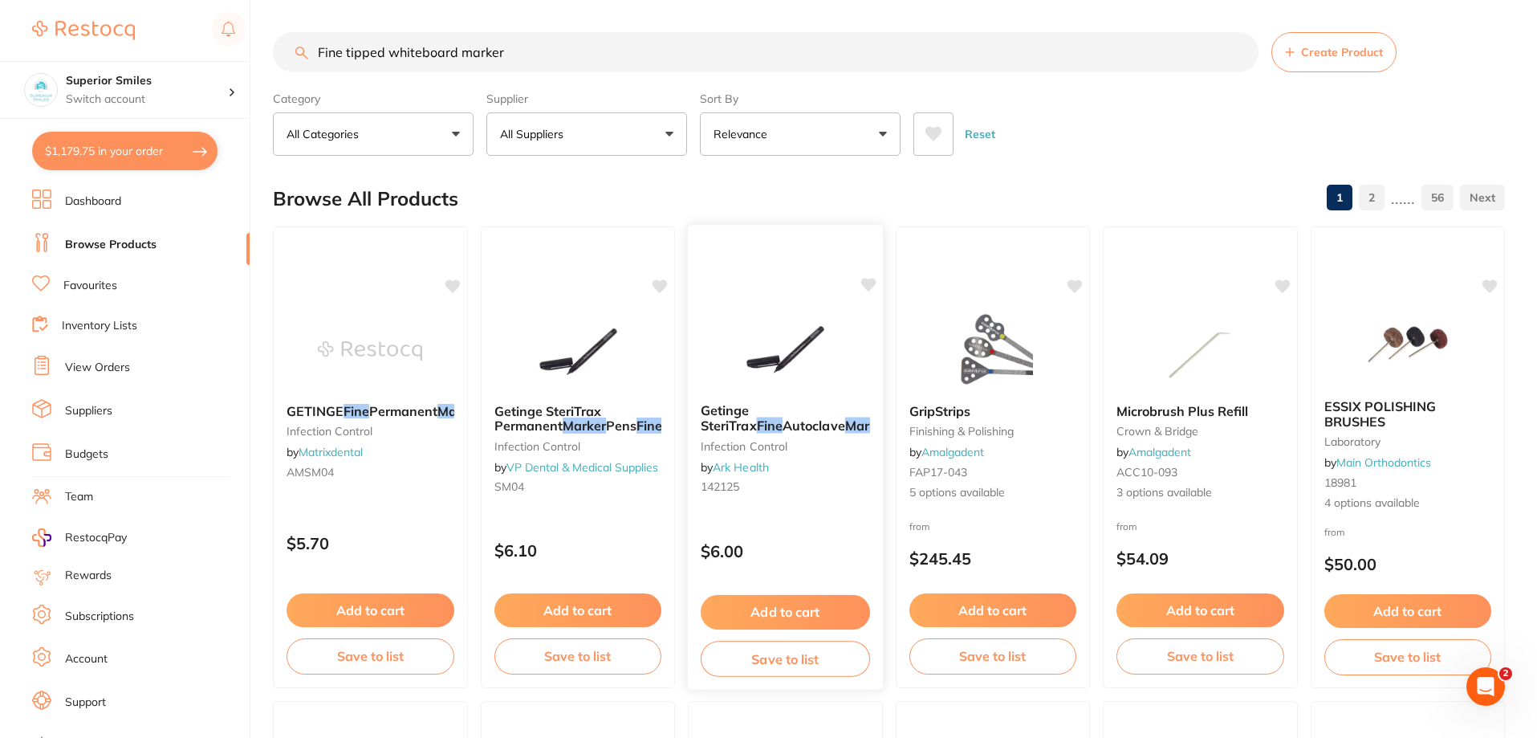
scroll to position [321, 0]
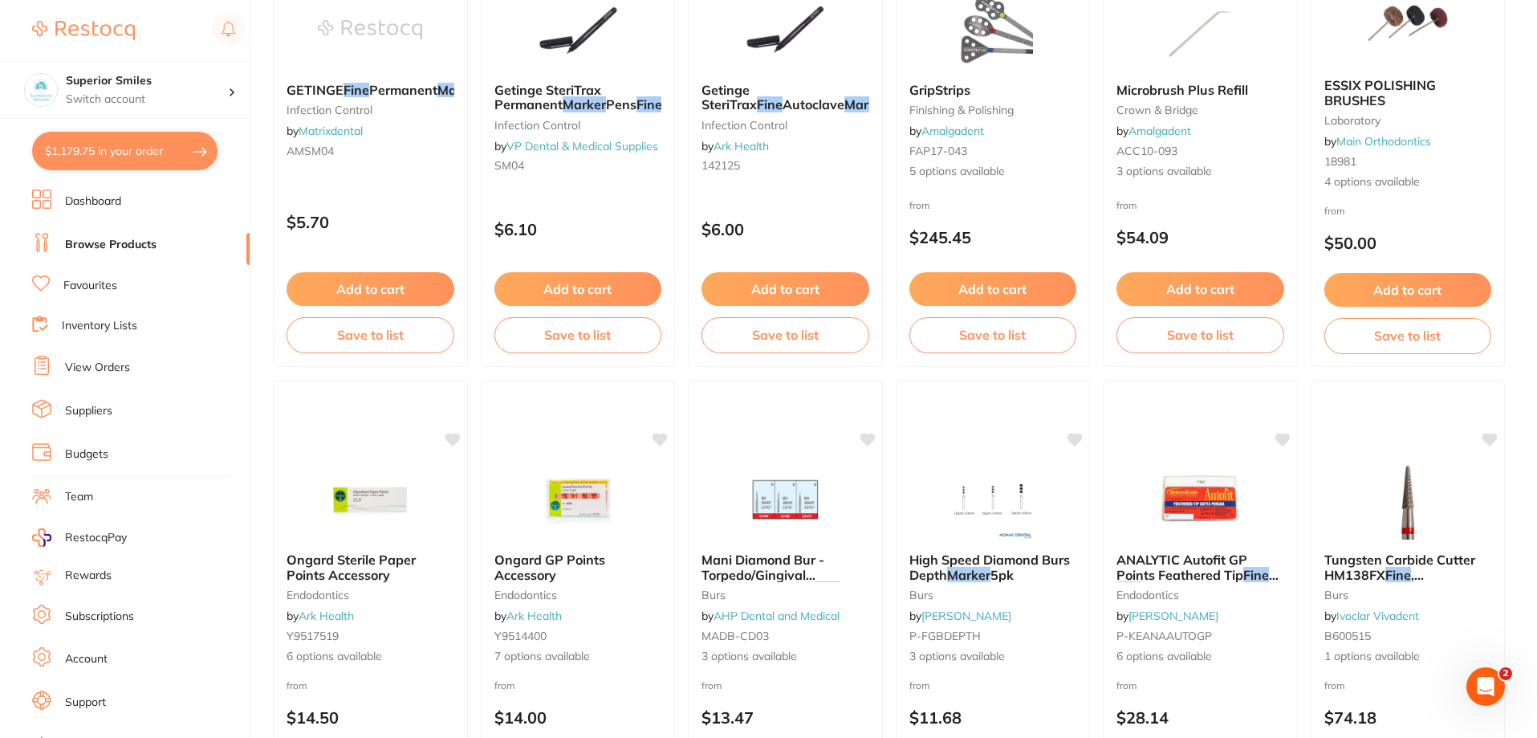
type input "Fine tipped whiteboard marker"
